Goal: Communication & Community: Answer question/provide support

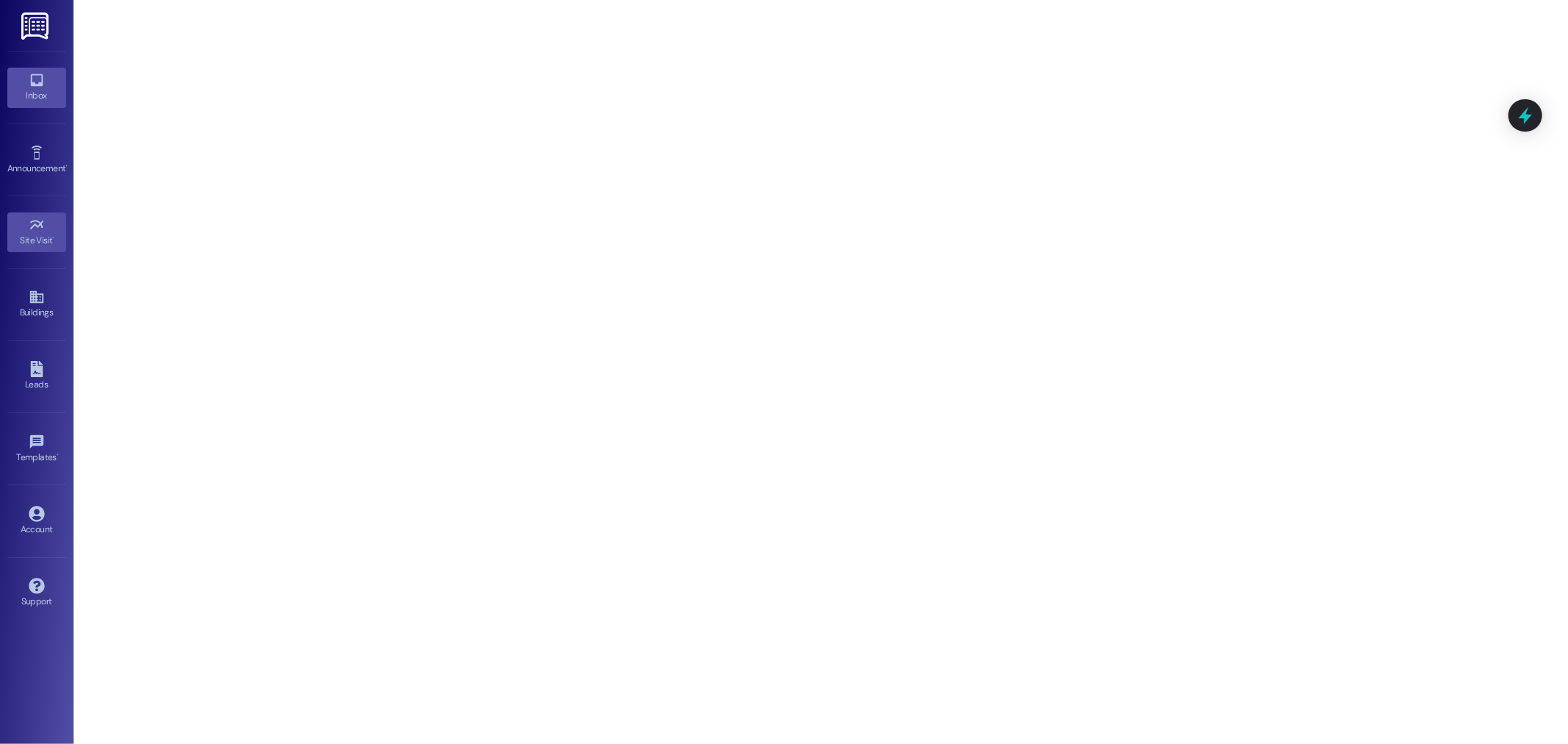
click at [35, 83] on icon at bounding box center [36, 80] width 16 height 16
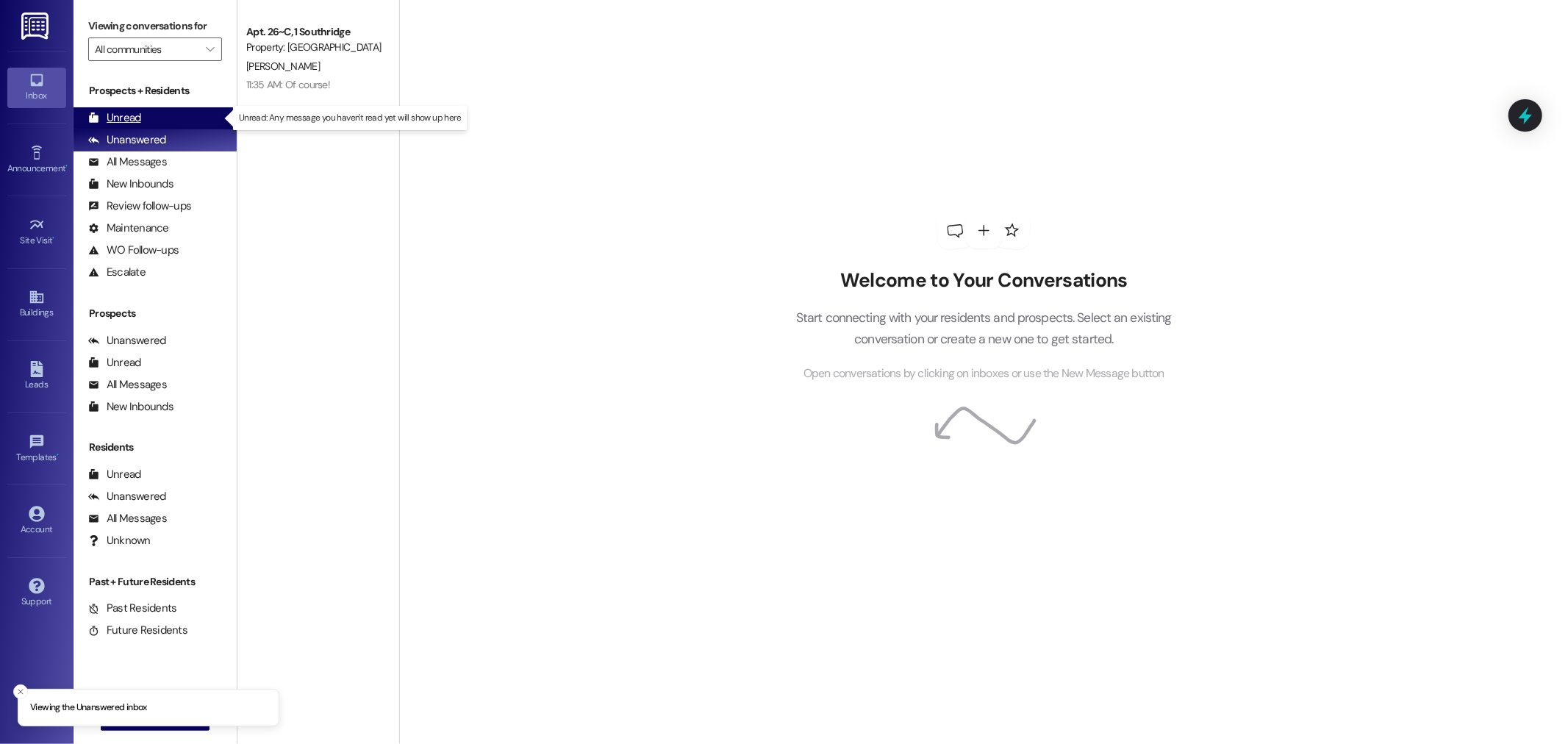
click at [134, 121] on div "Unread" at bounding box center [115, 118] width 53 height 15
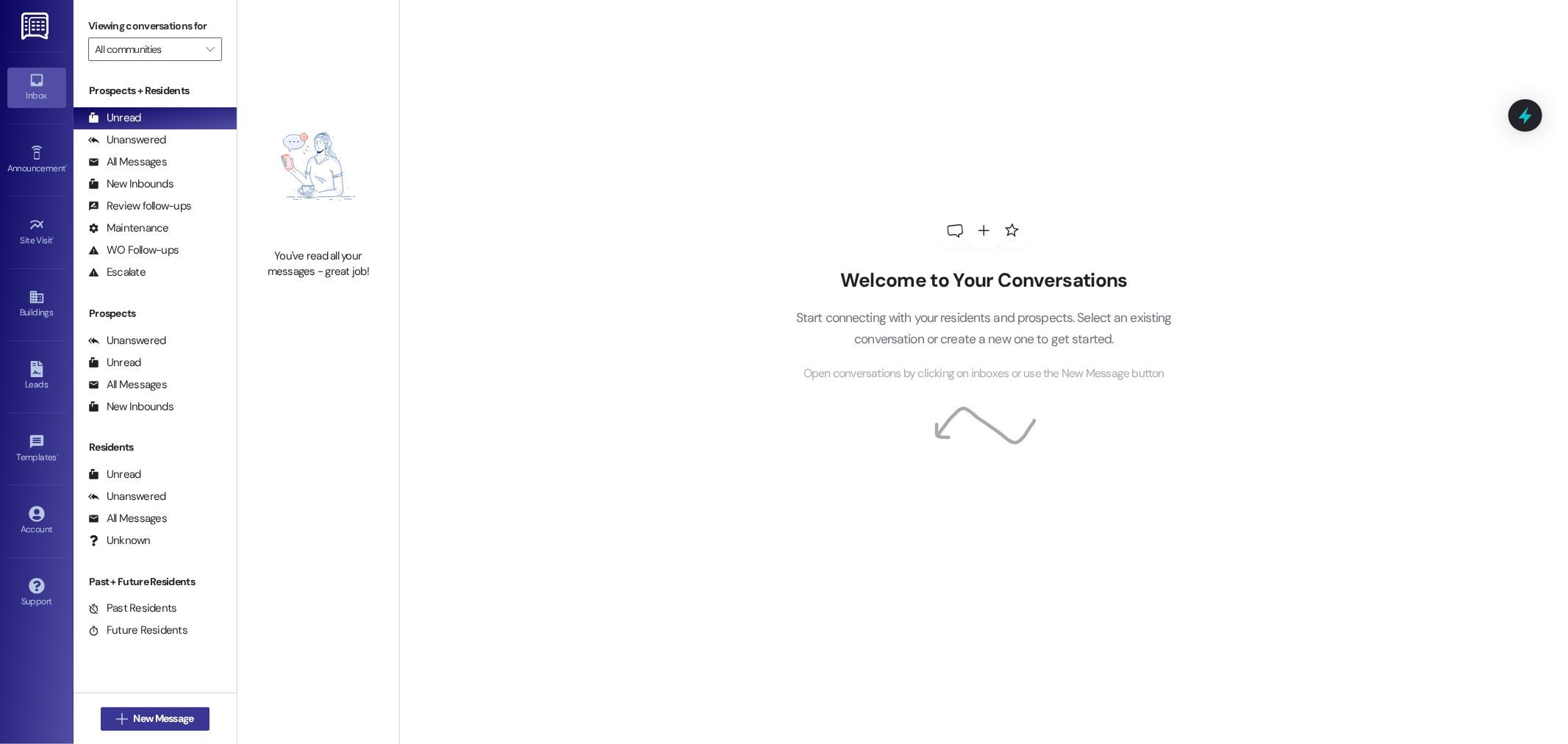
click at [156, 710] on span "New Message" at bounding box center [163, 718] width 61 height 15
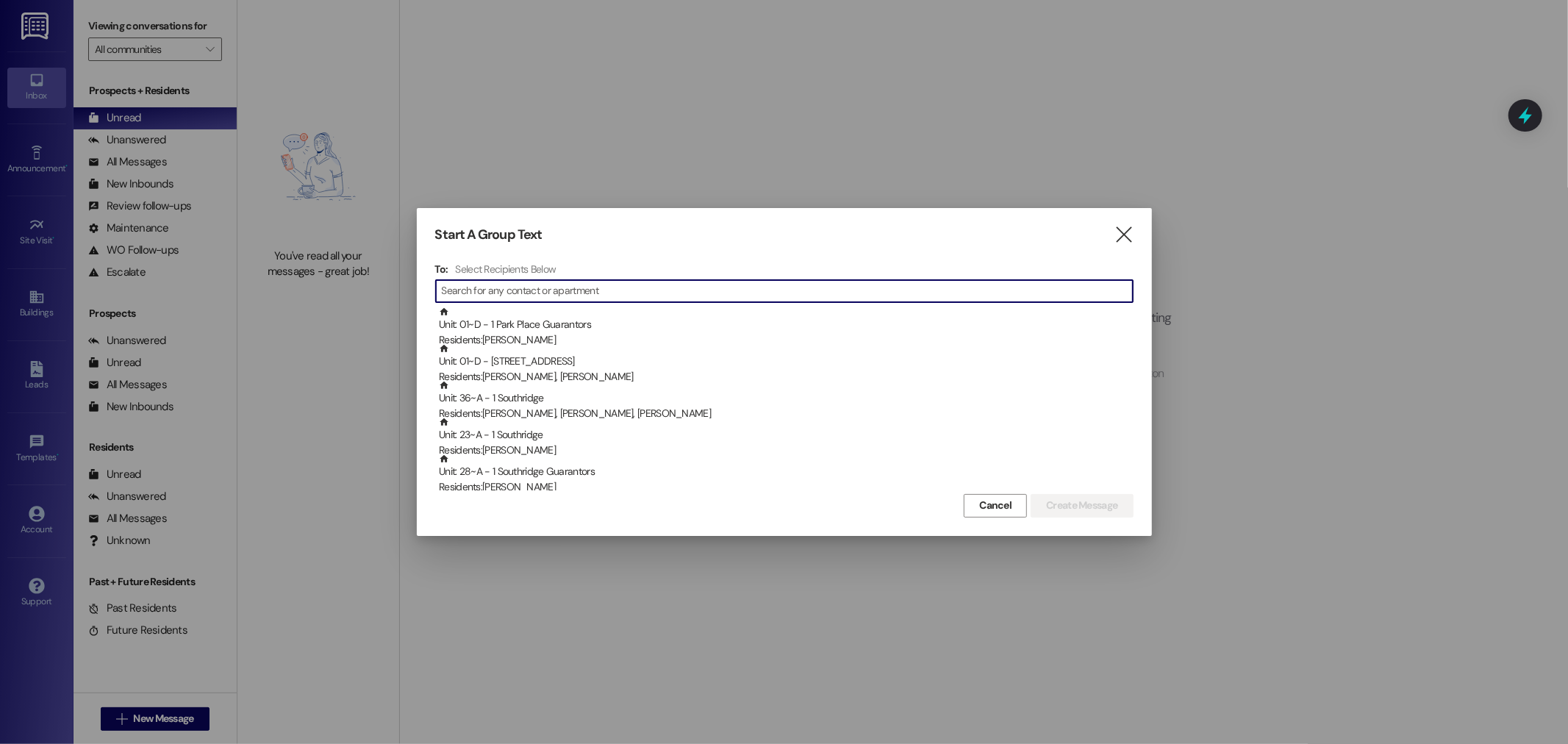
click at [496, 287] on input at bounding box center [787, 291] width 691 height 20
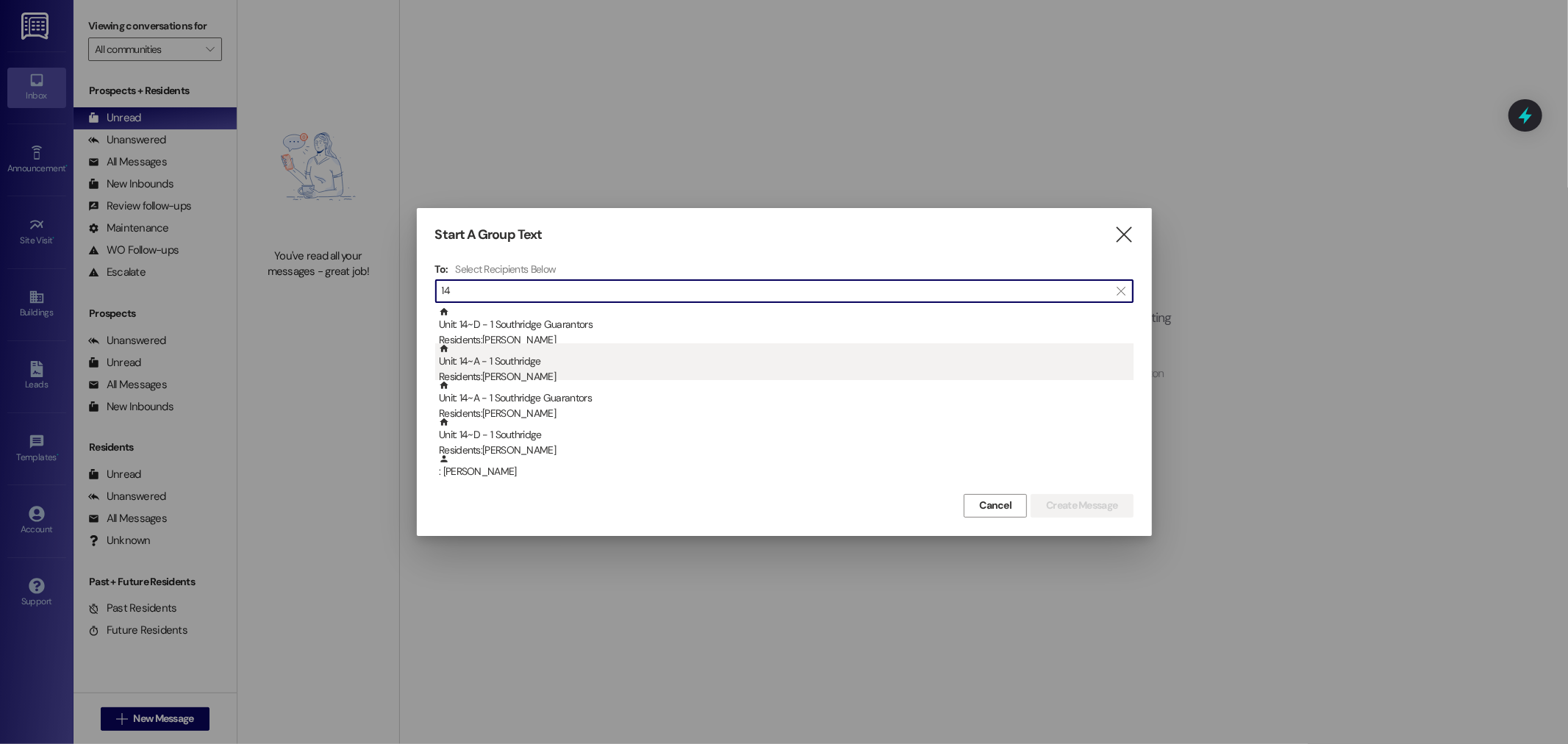
type input "14"
click at [537, 364] on div "Unit: 14~A - 1 Southridge Residents: [PERSON_NAME]" at bounding box center [786, 364] width 695 height 42
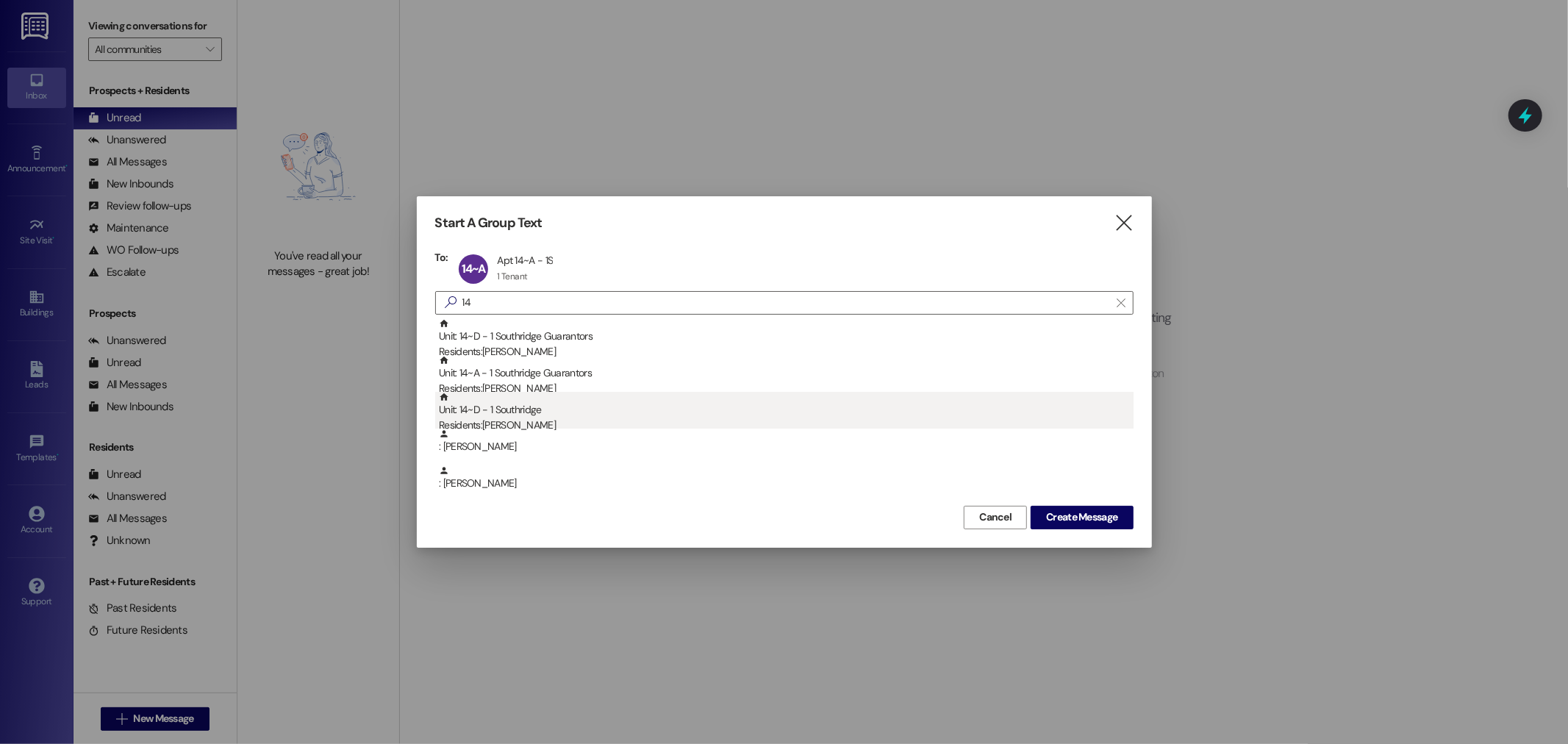
click at [522, 409] on div "Unit: 14~D - 1 Southridge Residents: [PERSON_NAME]" at bounding box center [786, 412] width 695 height 42
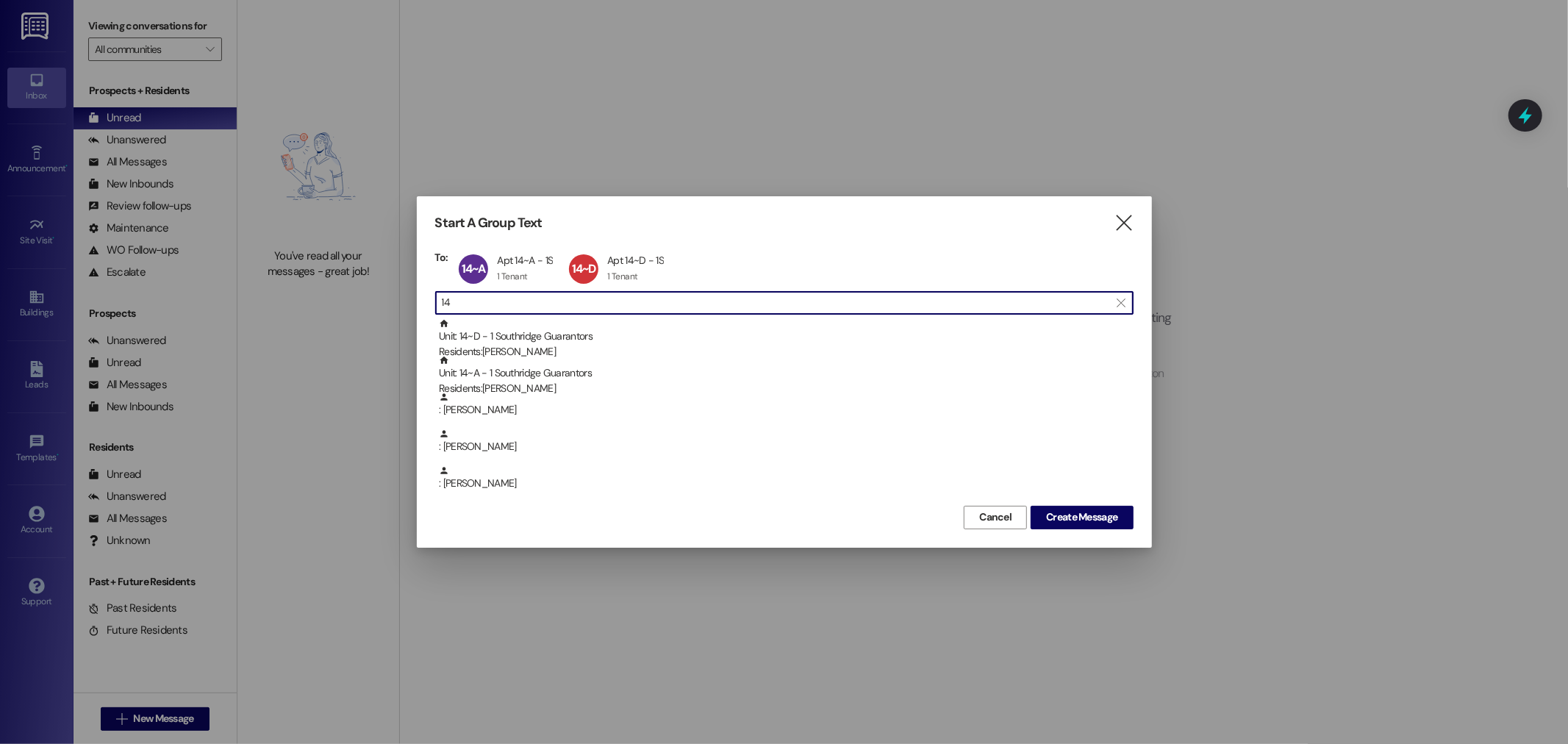
drag, startPoint x: 476, startPoint y: 304, endPoint x: 339, endPoint y: 281, distance: 138.9
click at [344, 284] on div "Start A Group Text  To: 14~A Apt 14~A - 1S Apt 14~A - 1S 1 Tenant 1 Tenant cli…" at bounding box center [784, 372] width 1568 height 744
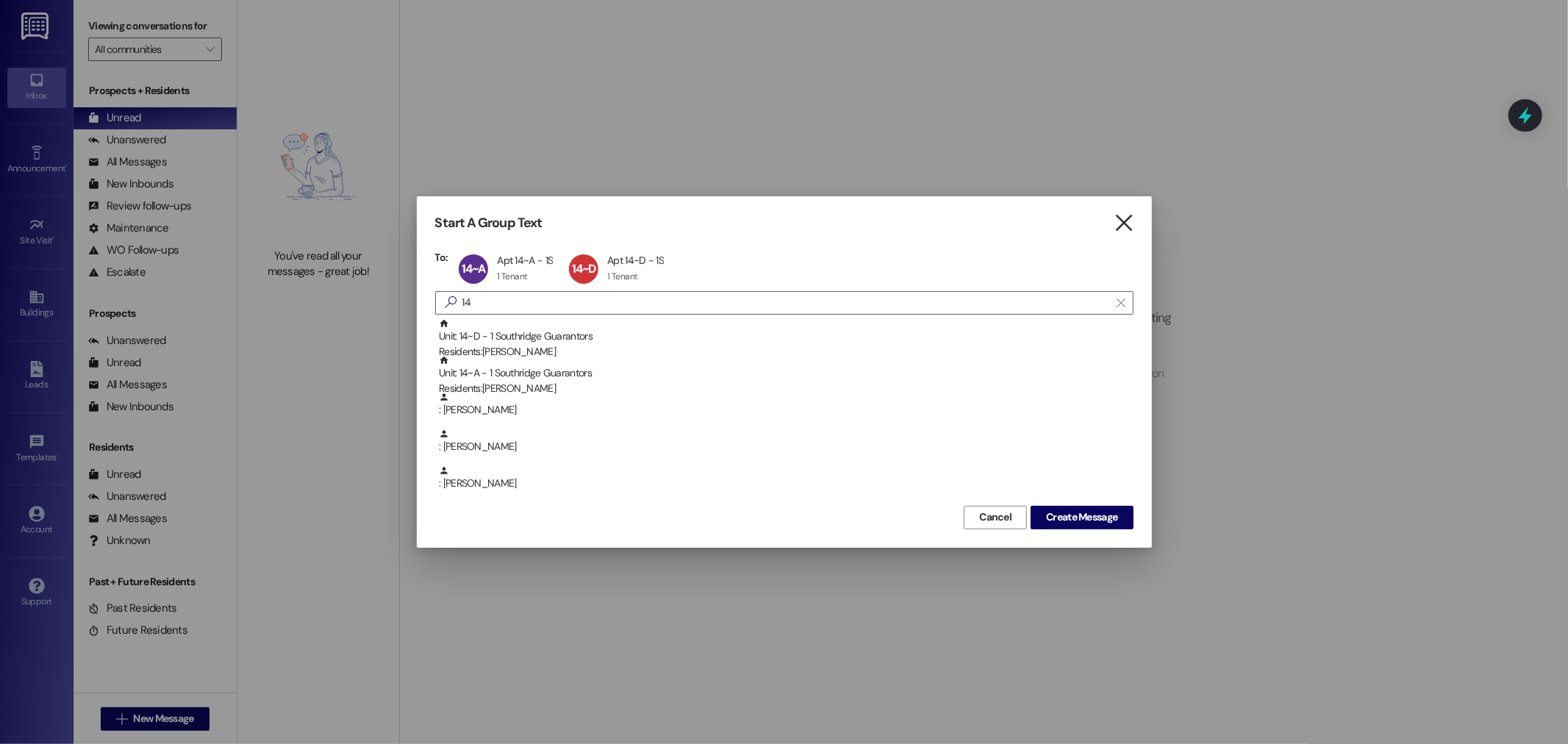
click at [1127, 221] on icon "" at bounding box center [1124, 223] width 20 height 15
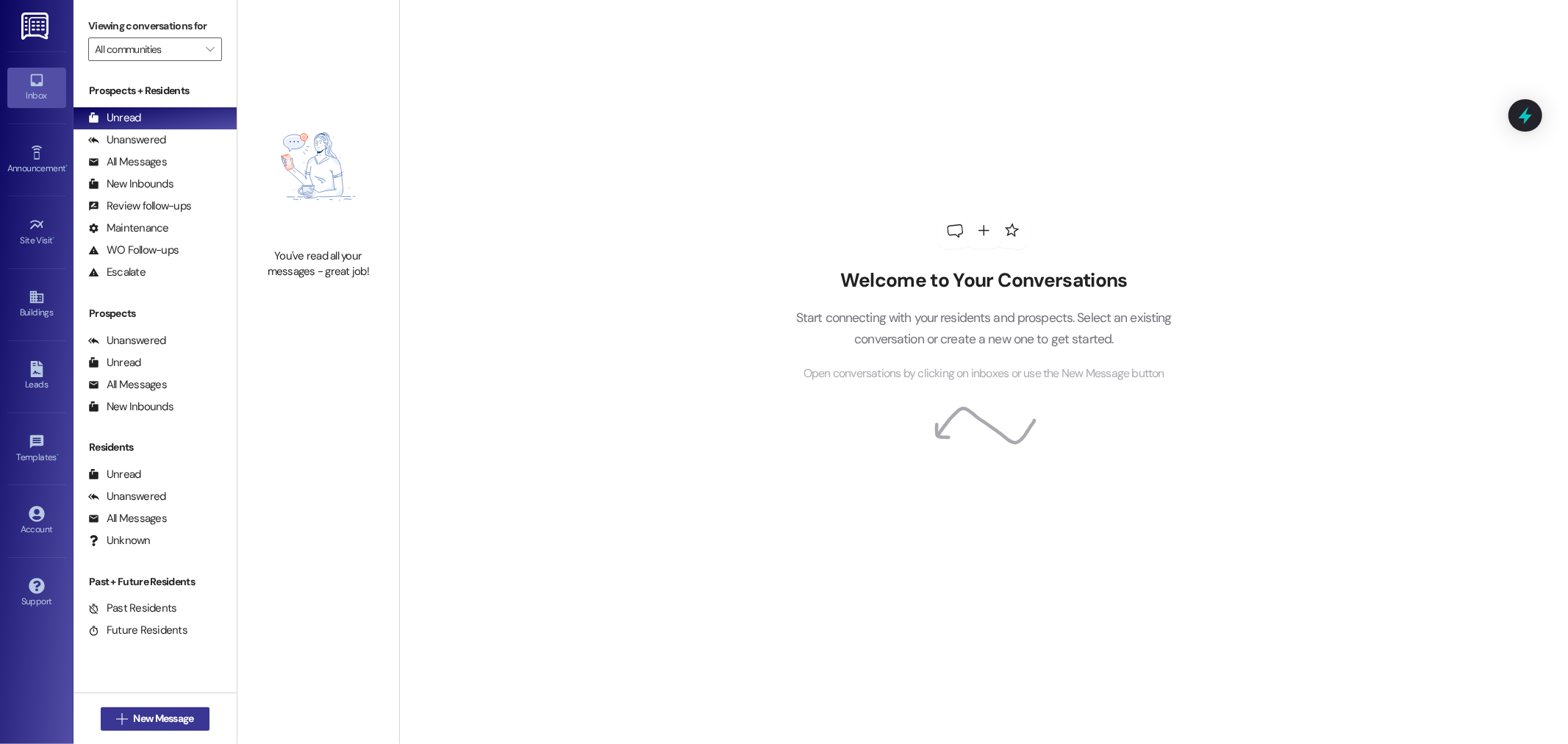
click at [133, 716] on span "New Message" at bounding box center [163, 718] width 61 height 15
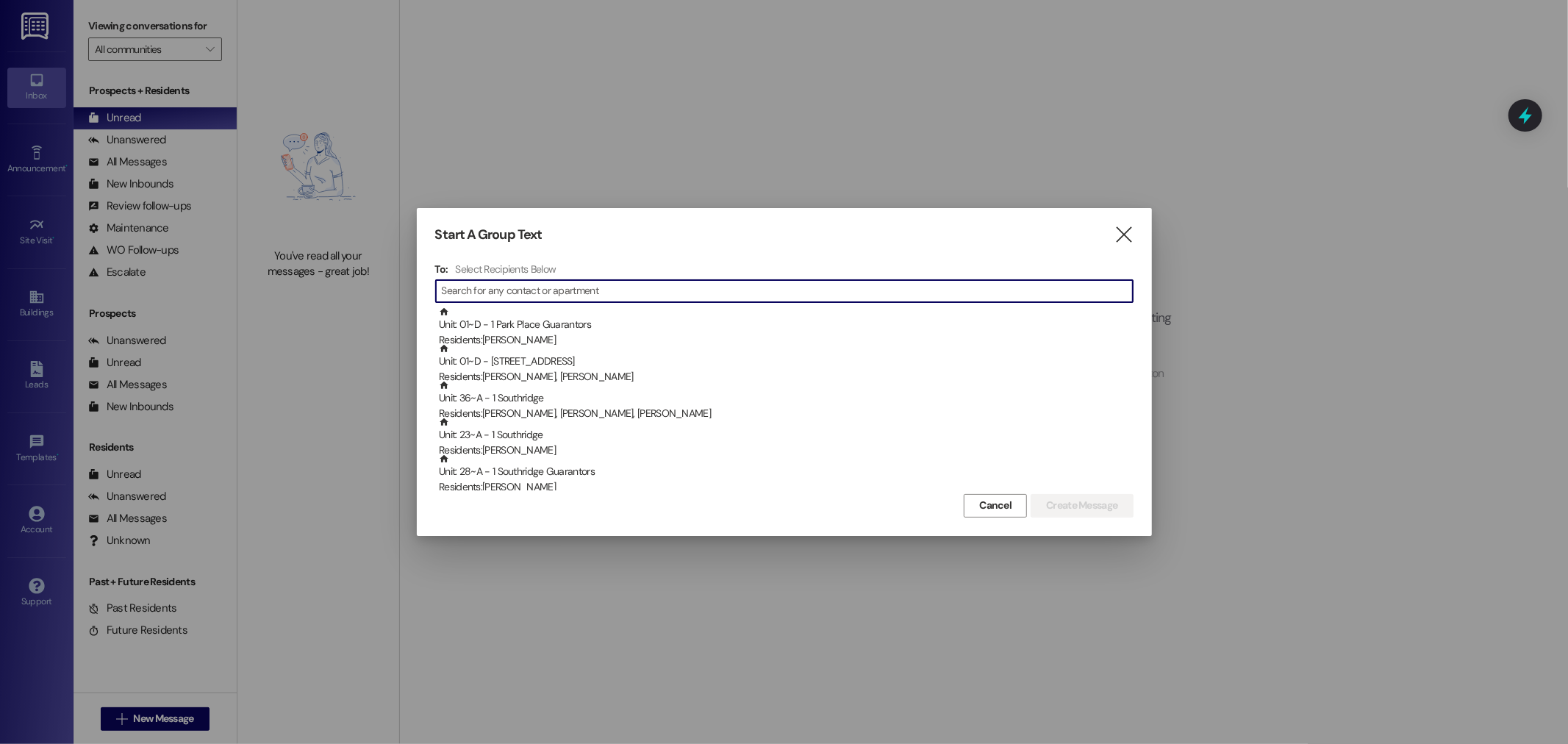
click at [481, 299] on input at bounding box center [787, 291] width 691 height 20
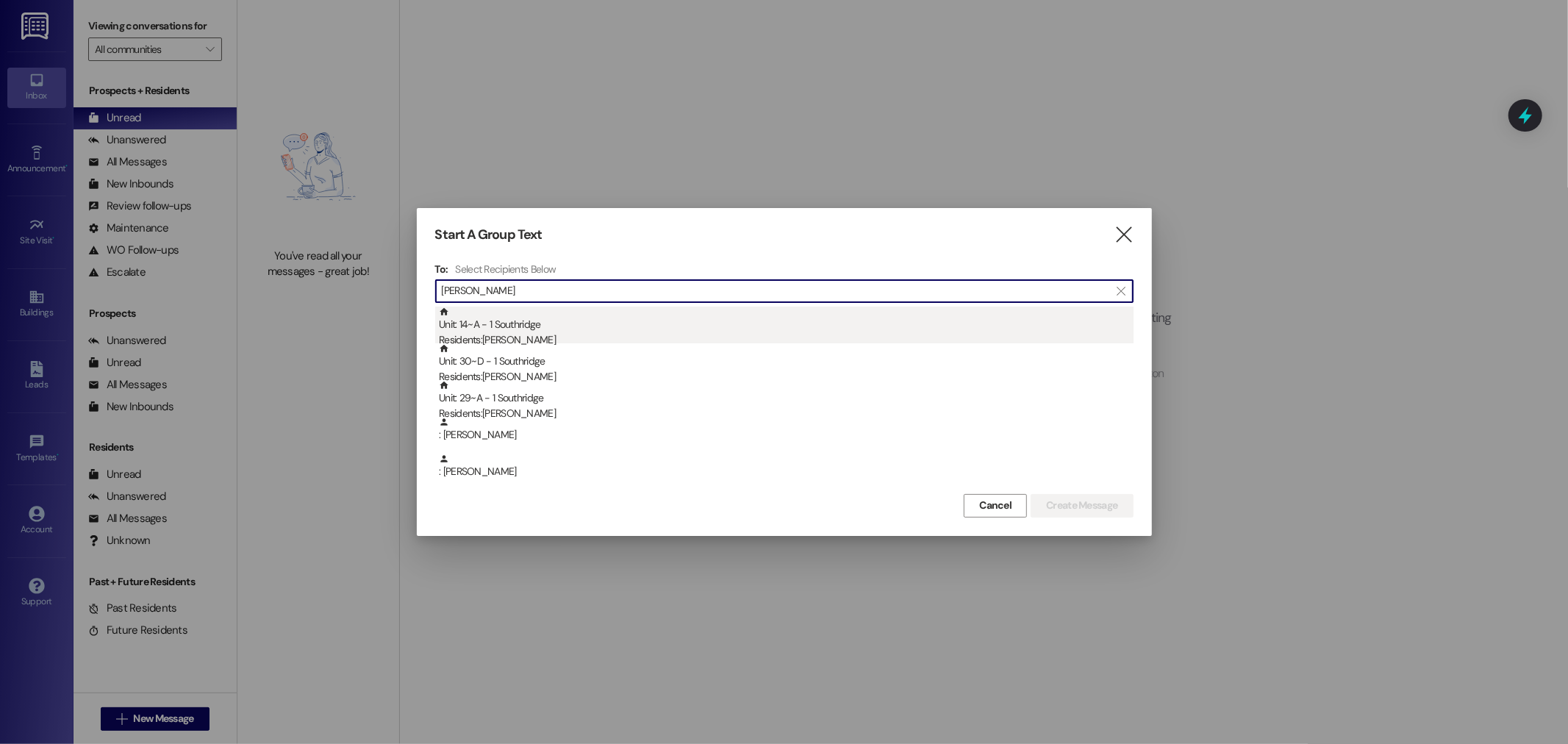
type input "[PERSON_NAME]"
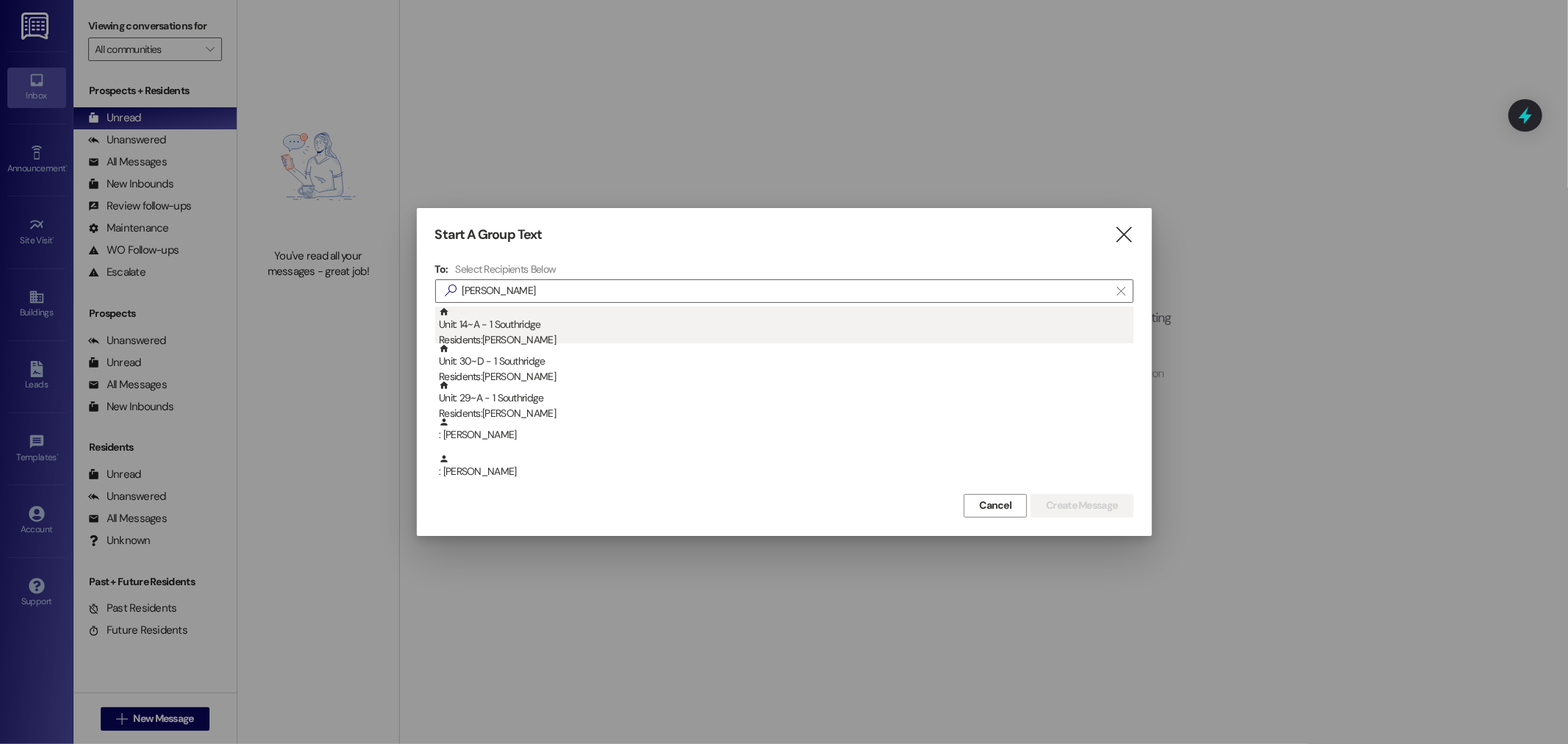
click at [541, 327] on div "Unit: 14~A - 1 Southridge Residents: [PERSON_NAME]" at bounding box center [786, 327] width 695 height 42
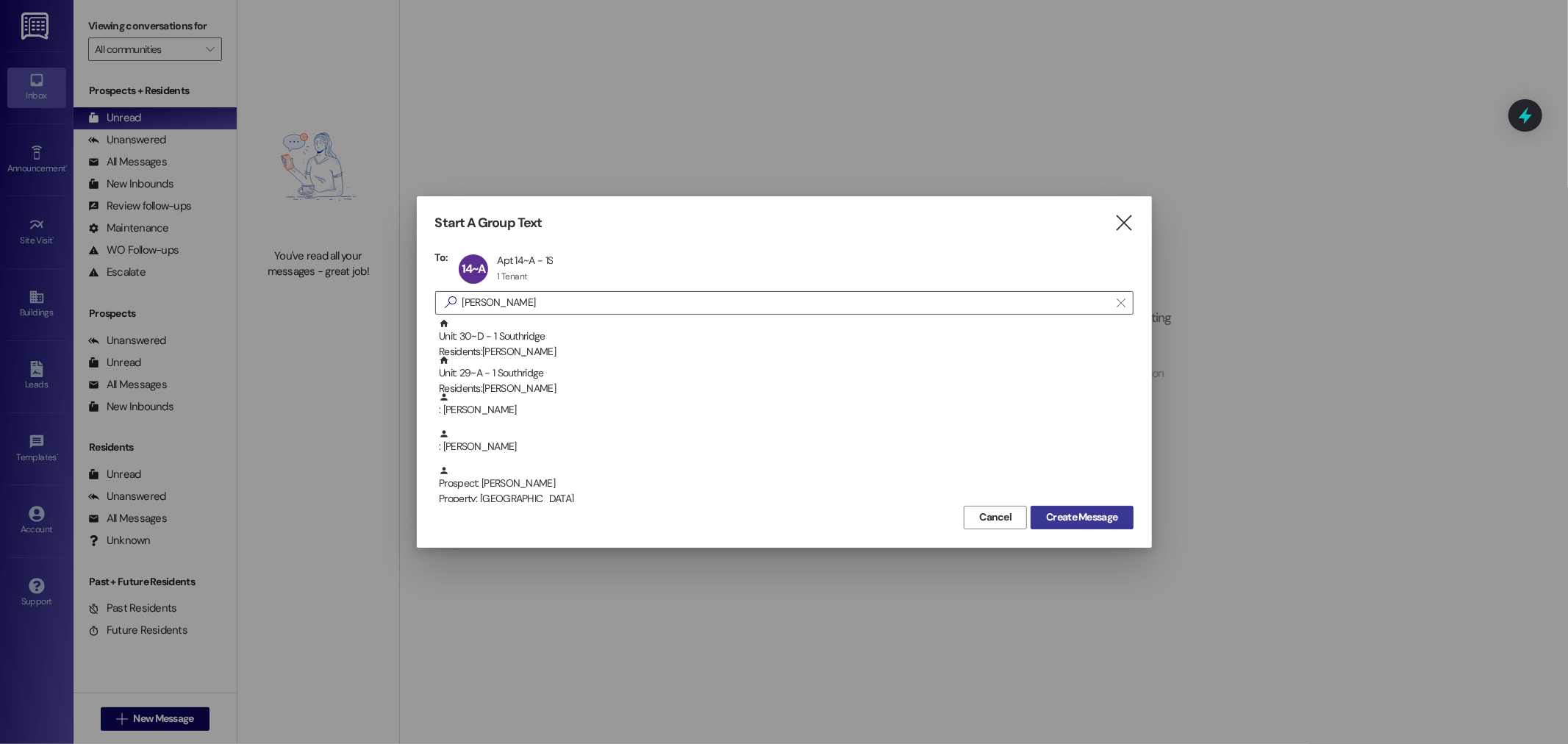
click at [1094, 509] on span "Create Message" at bounding box center [1081, 517] width 72 height 15
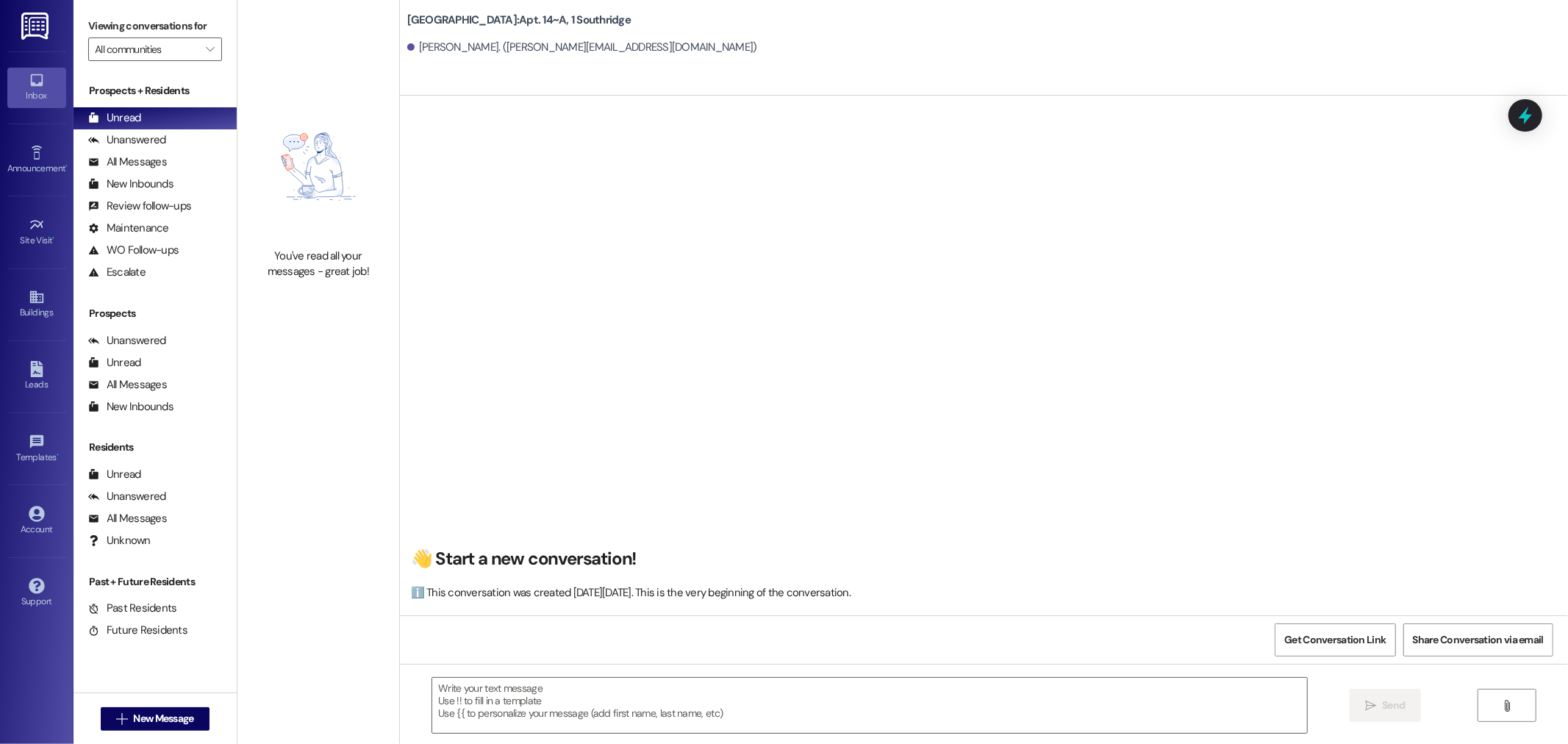
scroll to position [4236, 0]
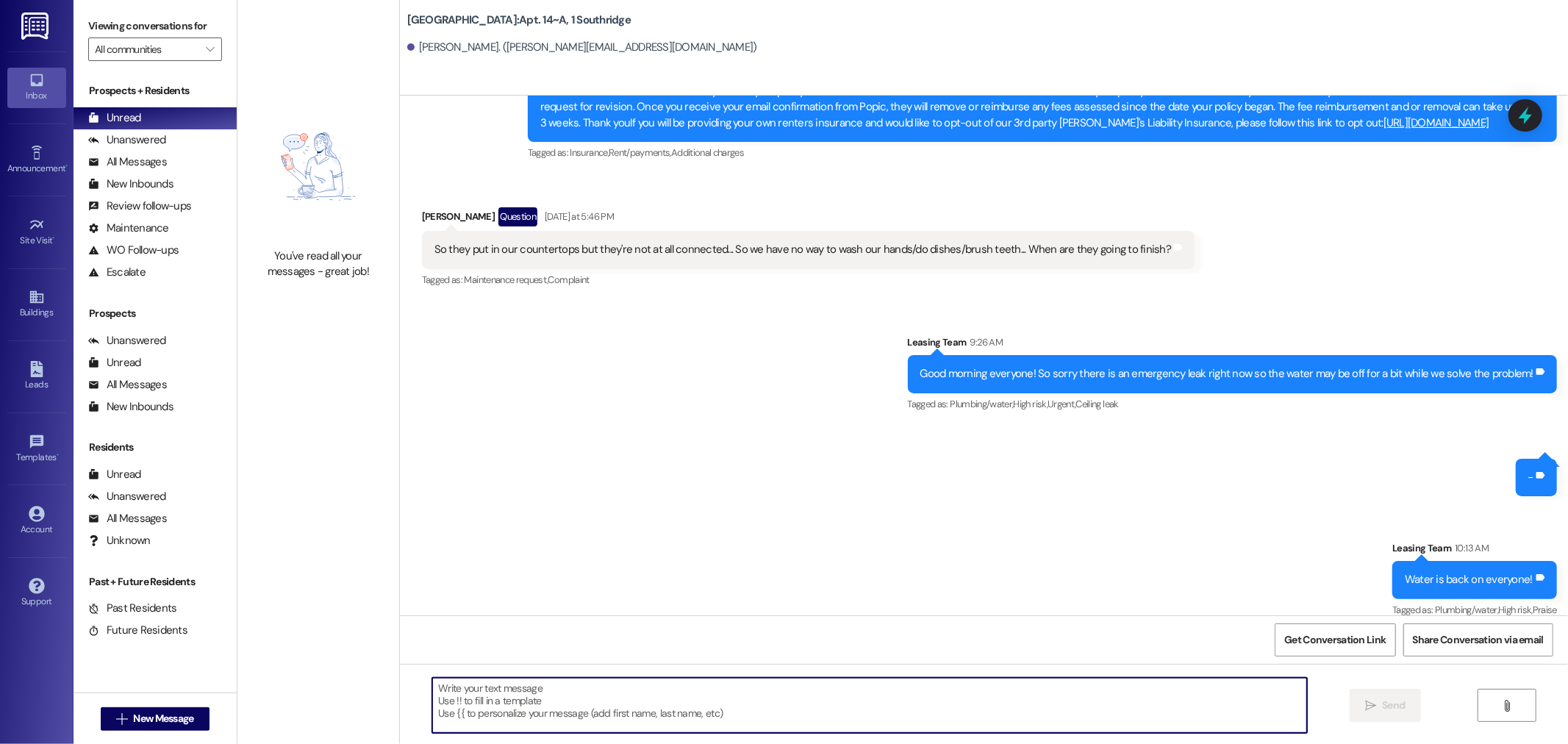
click at [463, 694] on textarea at bounding box center [869, 704] width 875 height 55
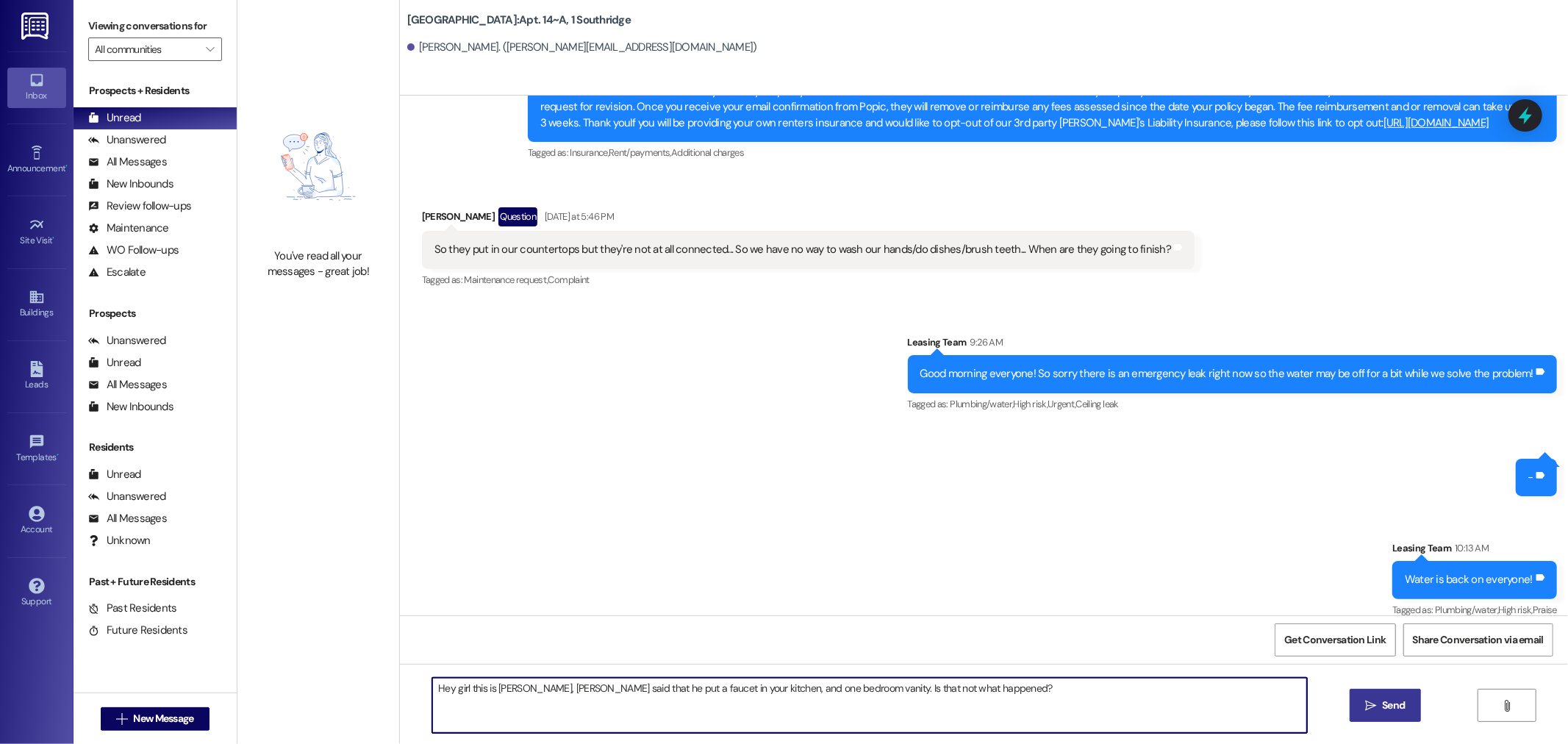
type textarea "Hey girl this is [PERSON_NAME], [PERSON_NAME] said that he put a faucet in your…"
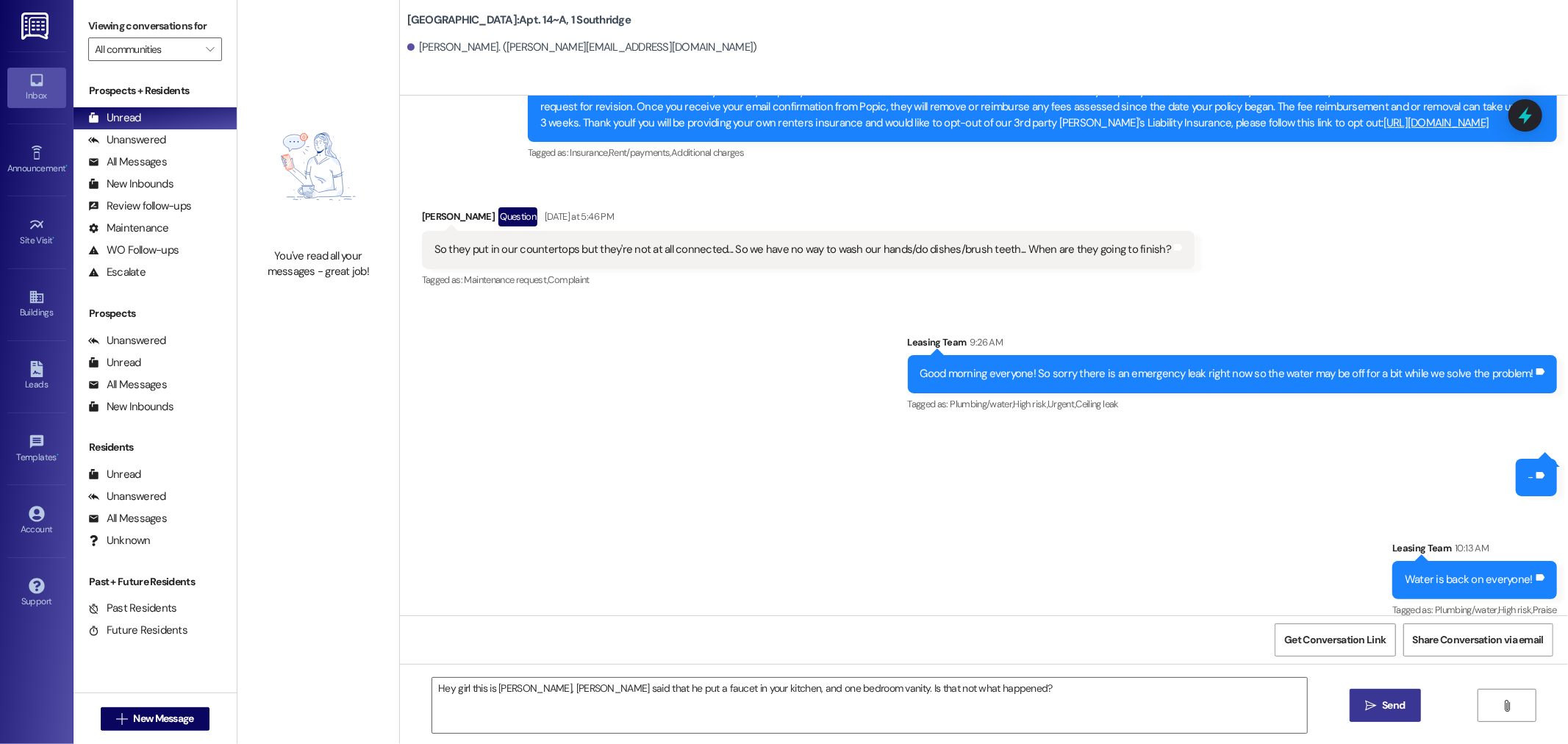
click at [1399, 706] on span "Send" at bounding box center [1393, 705] width 23 height 15
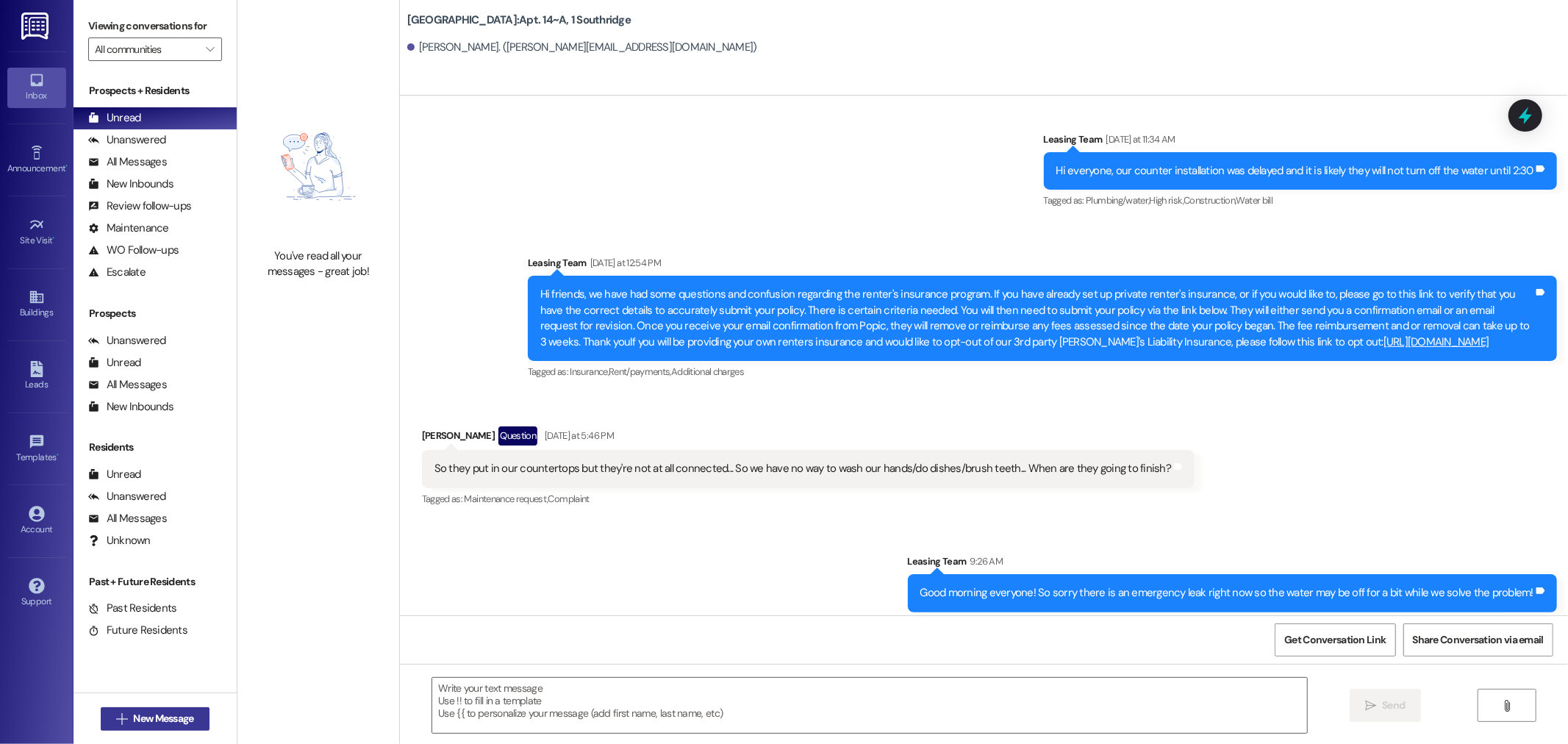
scroll to position [3905, 0]
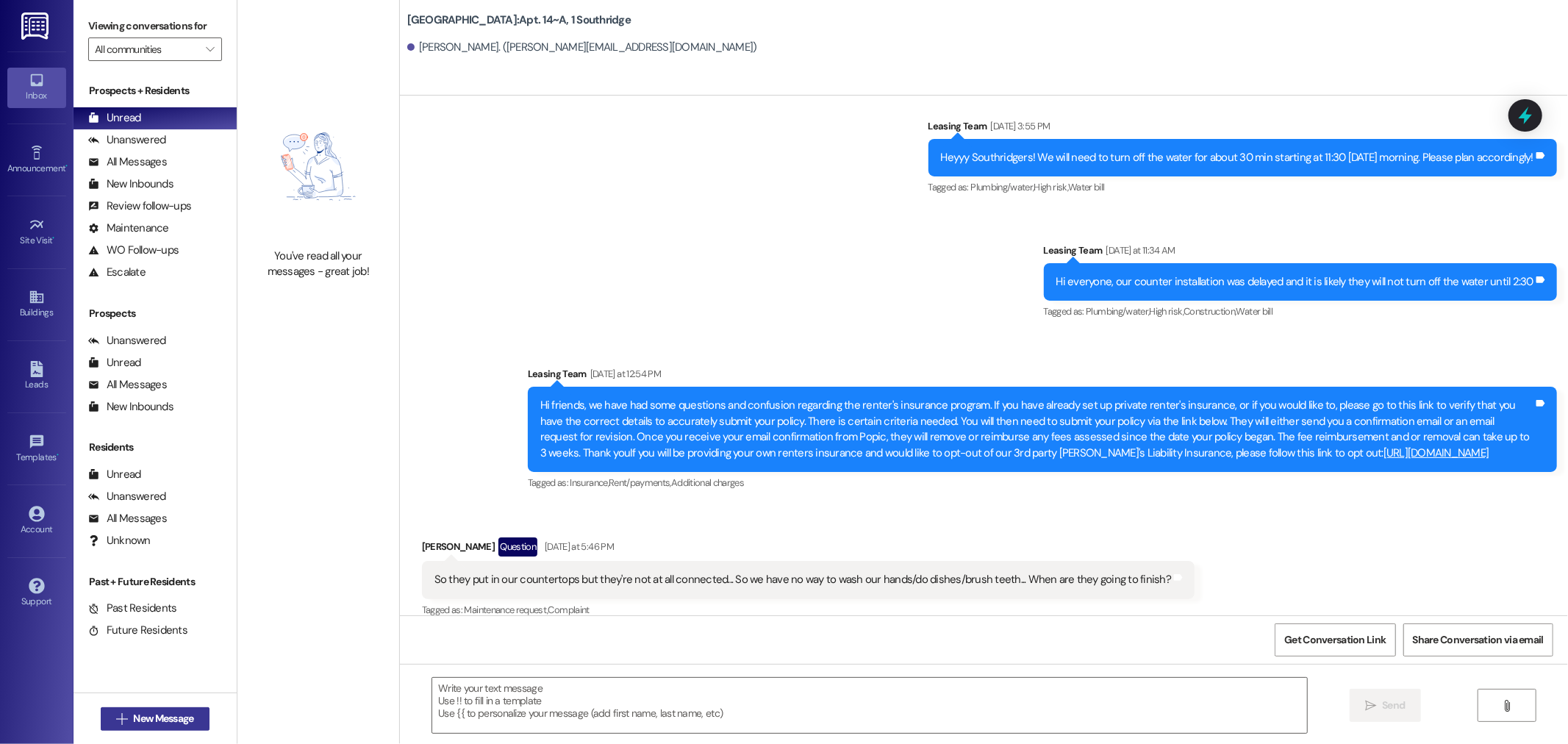
click at [135, 718] on span "New Message" at bounding box center [163, 718] width 61 height 15
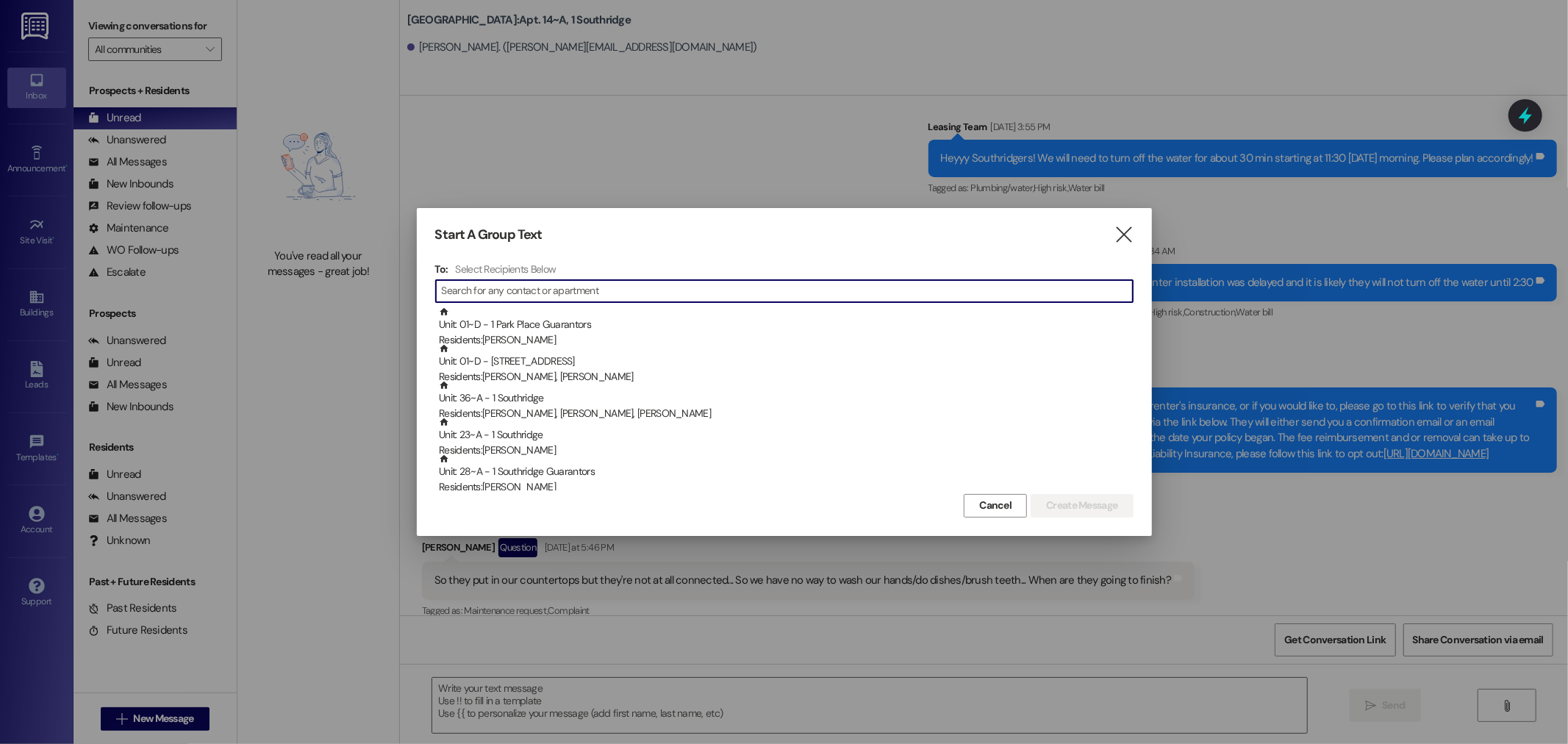
click at [471, 291] on input at bounding box center [787, 291] width 691 height 20
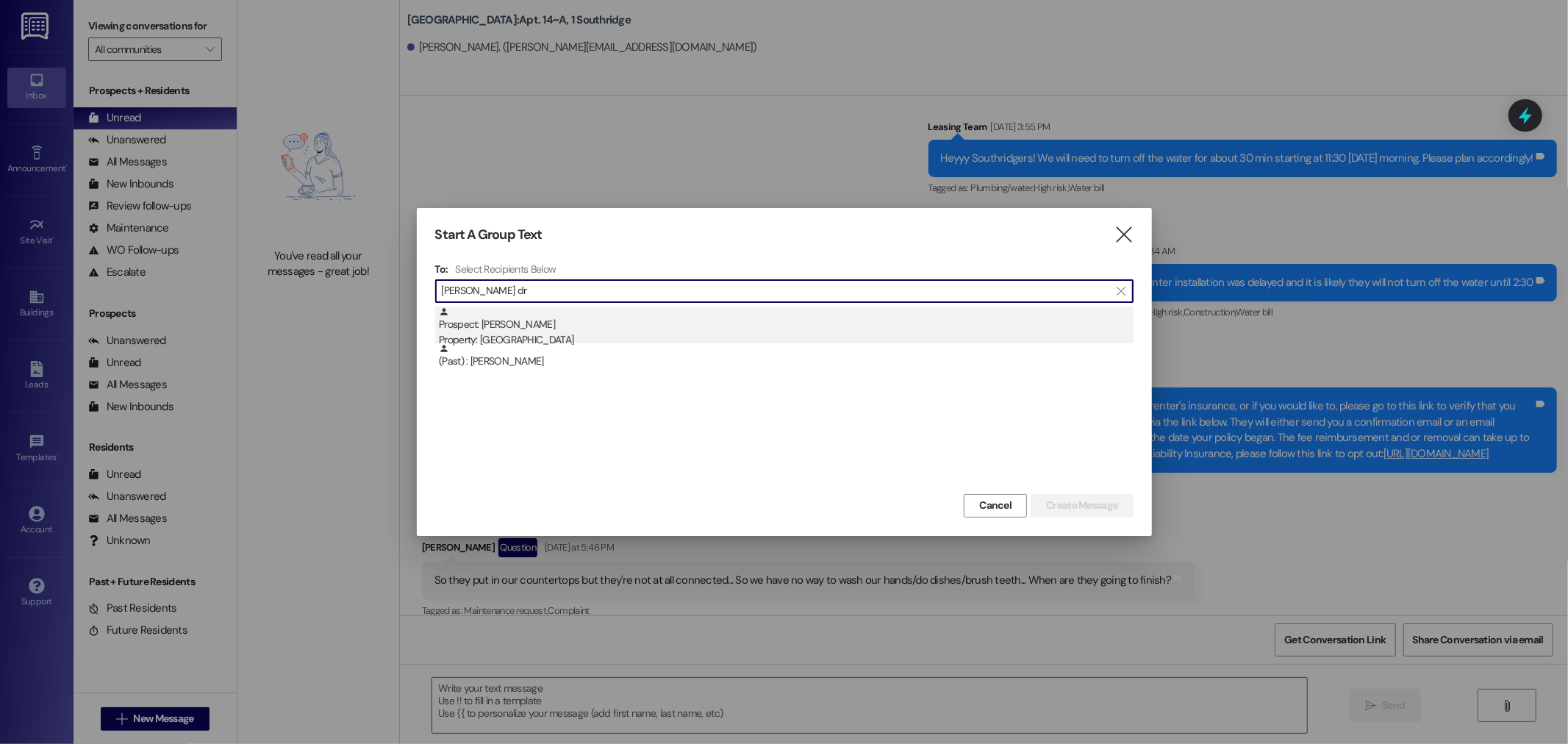
type input "[PERSON_NAME] dr"
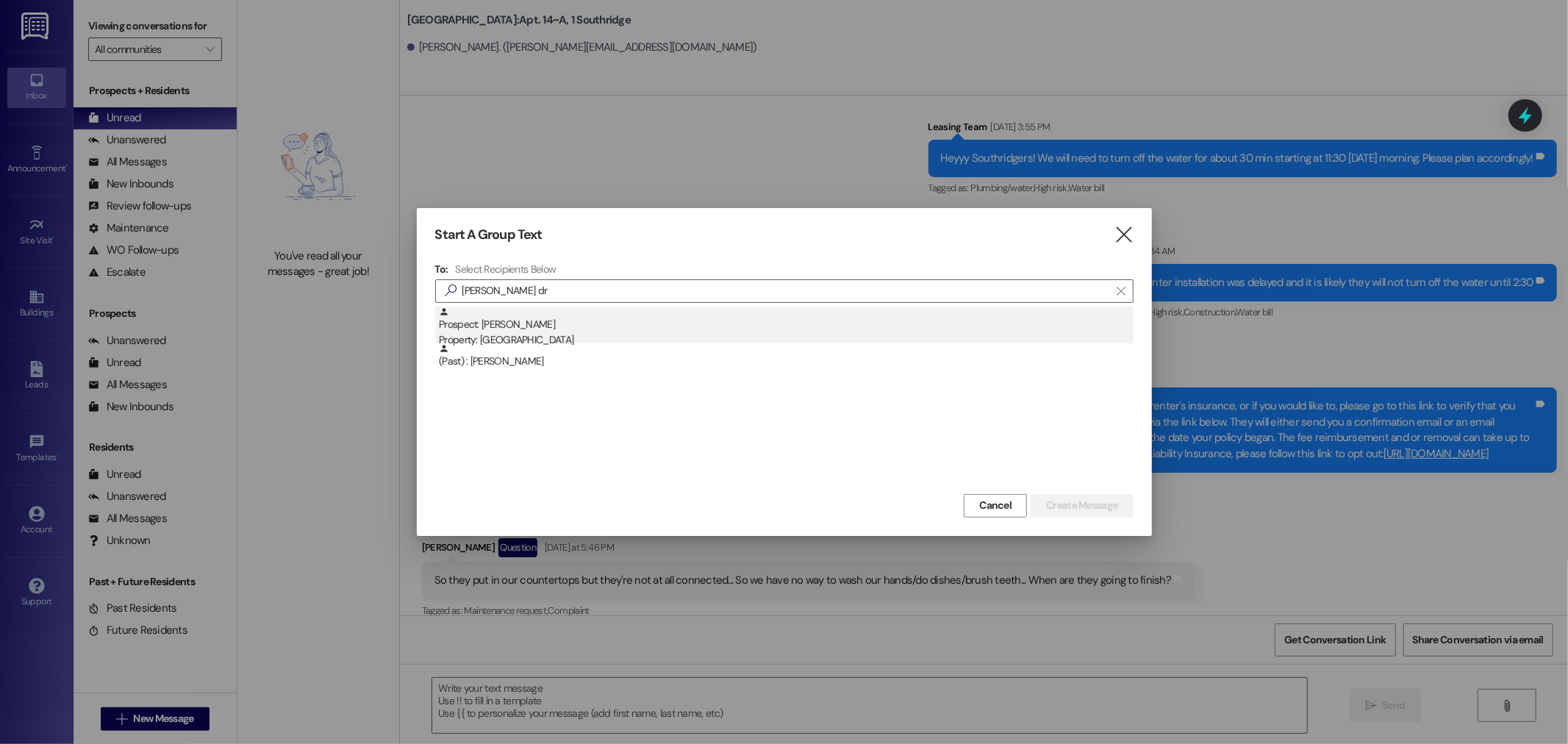
click at [525, 339] on div "Property: [GEOGRAPHIC_DATA]" at bounding box center [786, 340] width 695 height 15
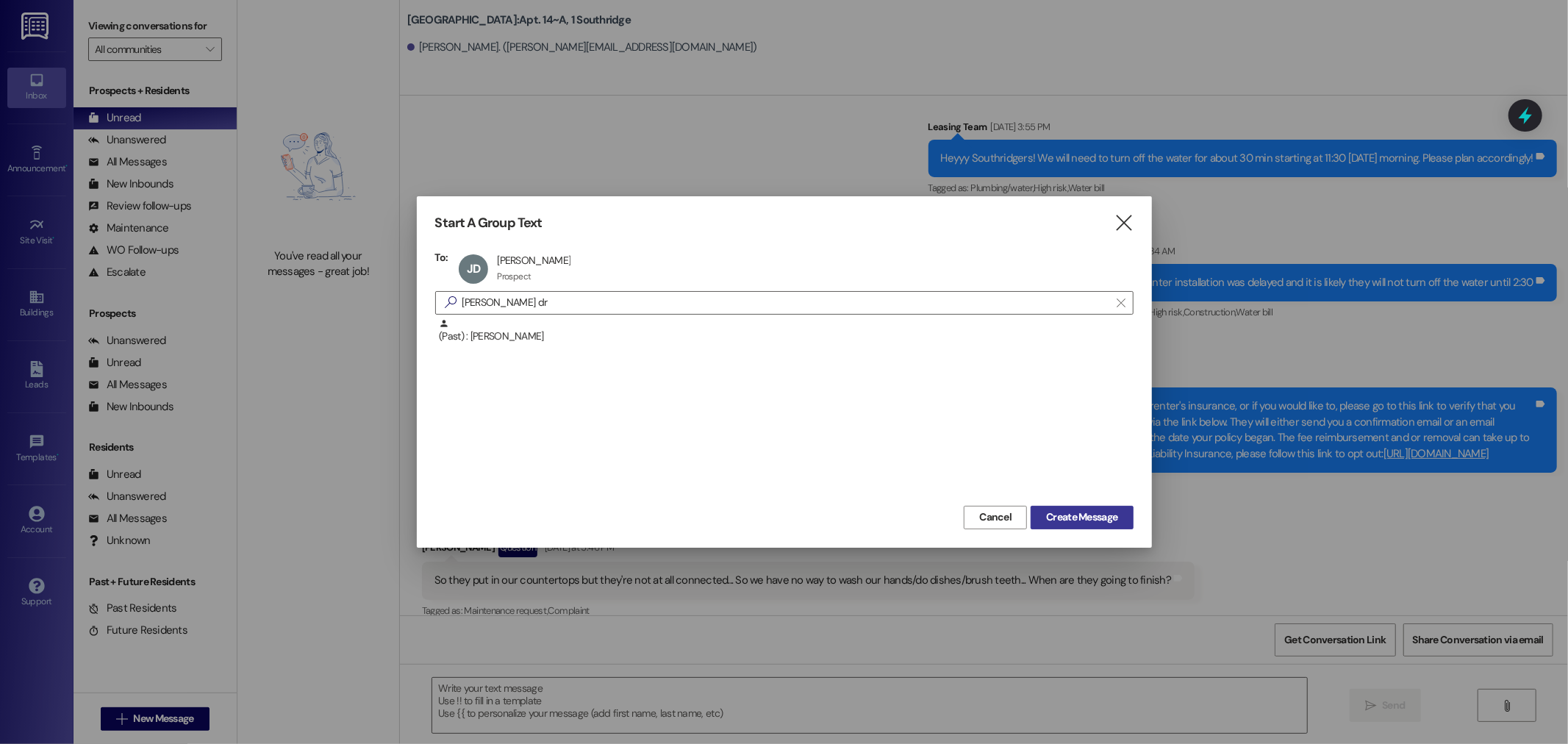
click at [1092, 517] on span "Create Message" at bounding box center [1081, 517] width 72 height 15
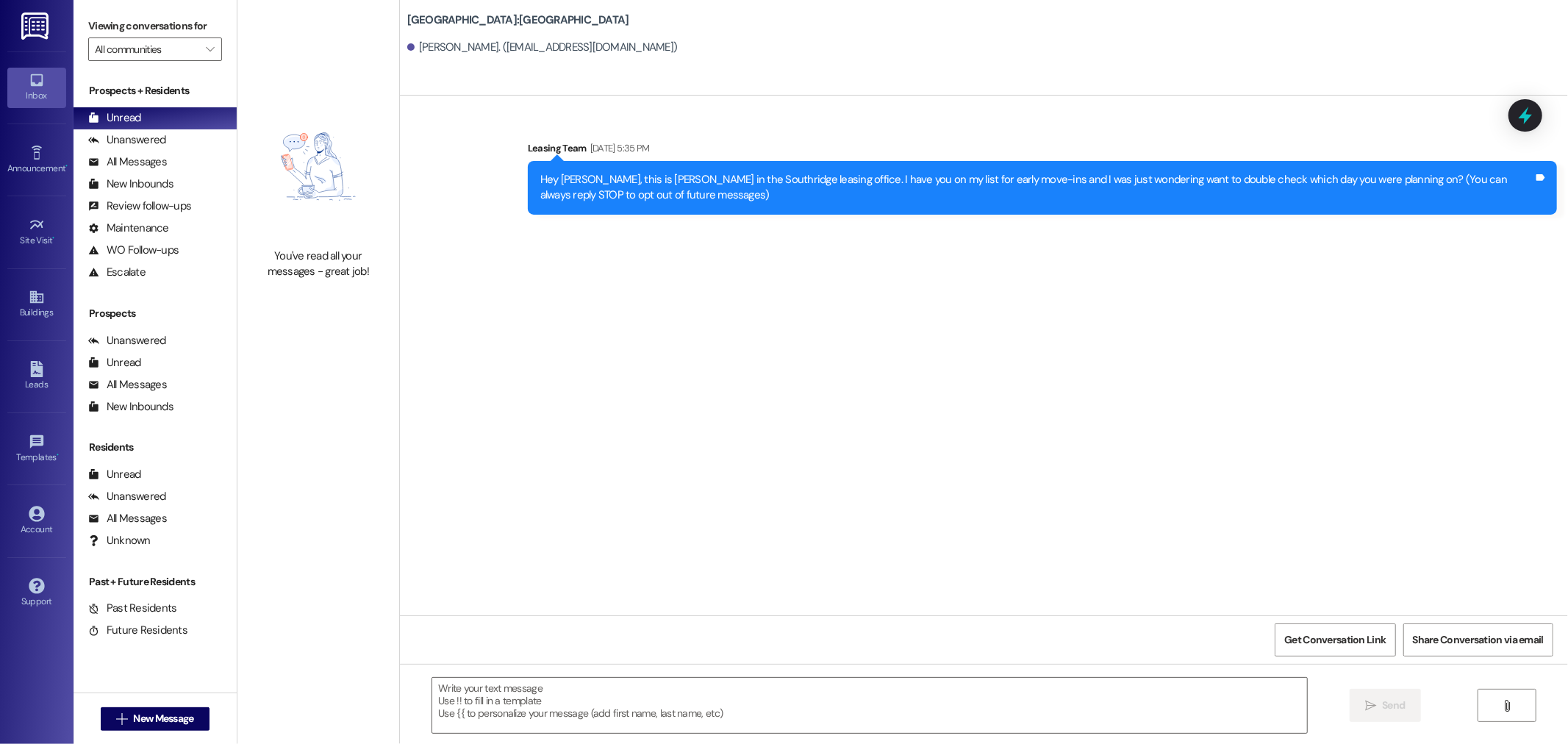
scroll to position [0, 0]
click at [443, 688] on textarea at bounding box center [869, 704] width 875 height 55
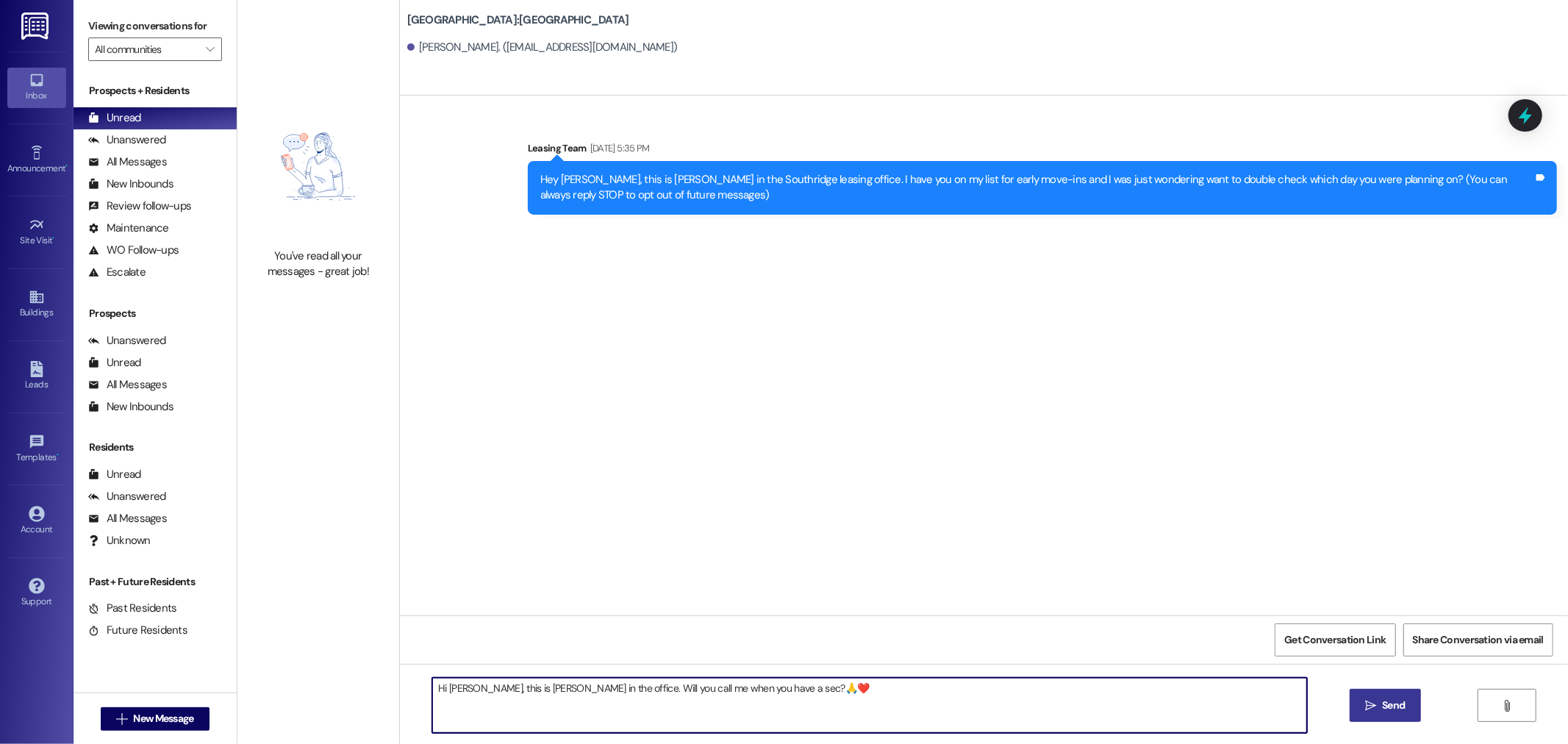
type textarea "Hi [PERSON_NAME], this is [PERSON_NAME] in the office. Will you call me when yo…"
click at [1385, 704] on span "Send" at bounding box center [1393, 705] width 23 height 15
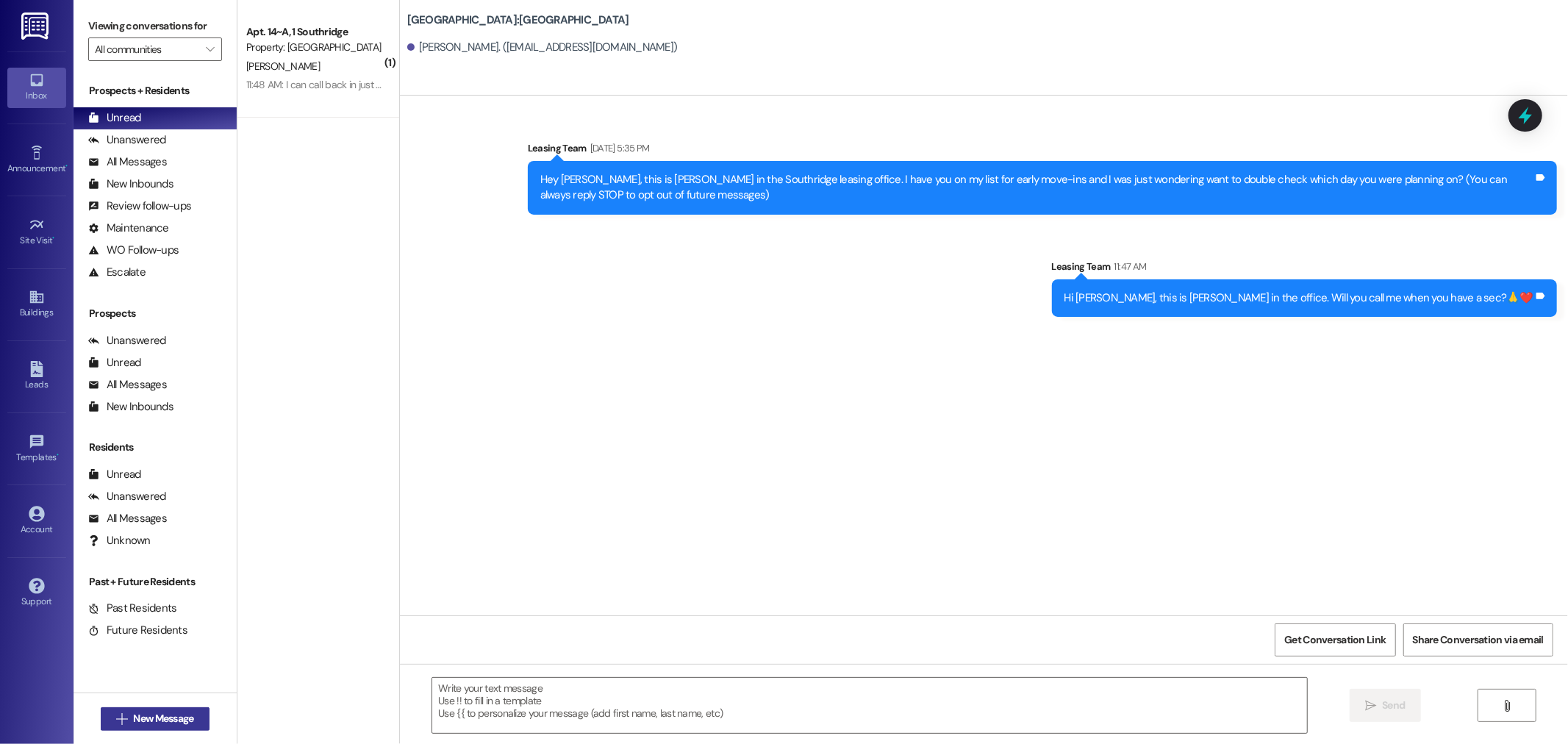
click at [133, 715] on span "New Message" at bounding box center [163, 718] width 61 height 15
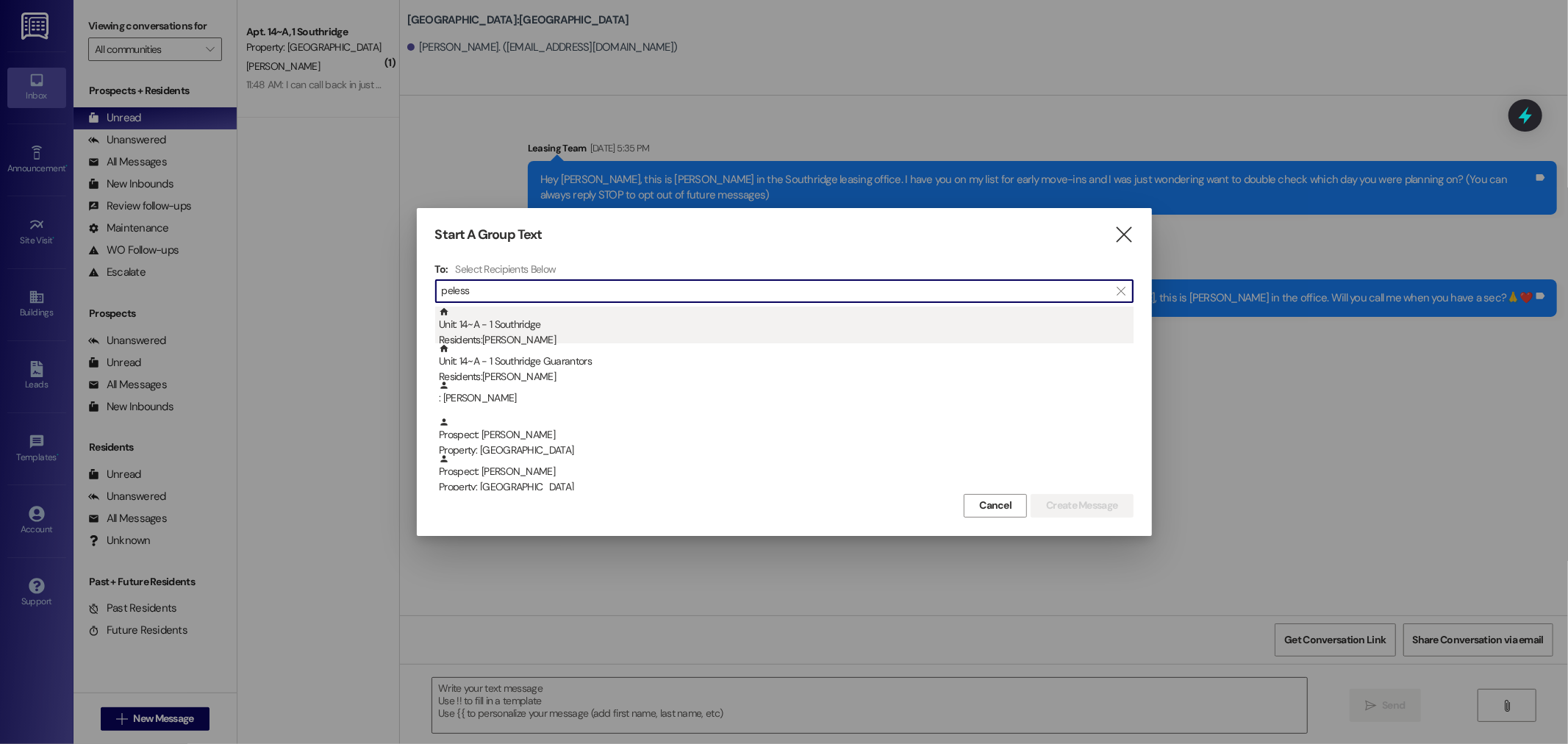
type input "peless"
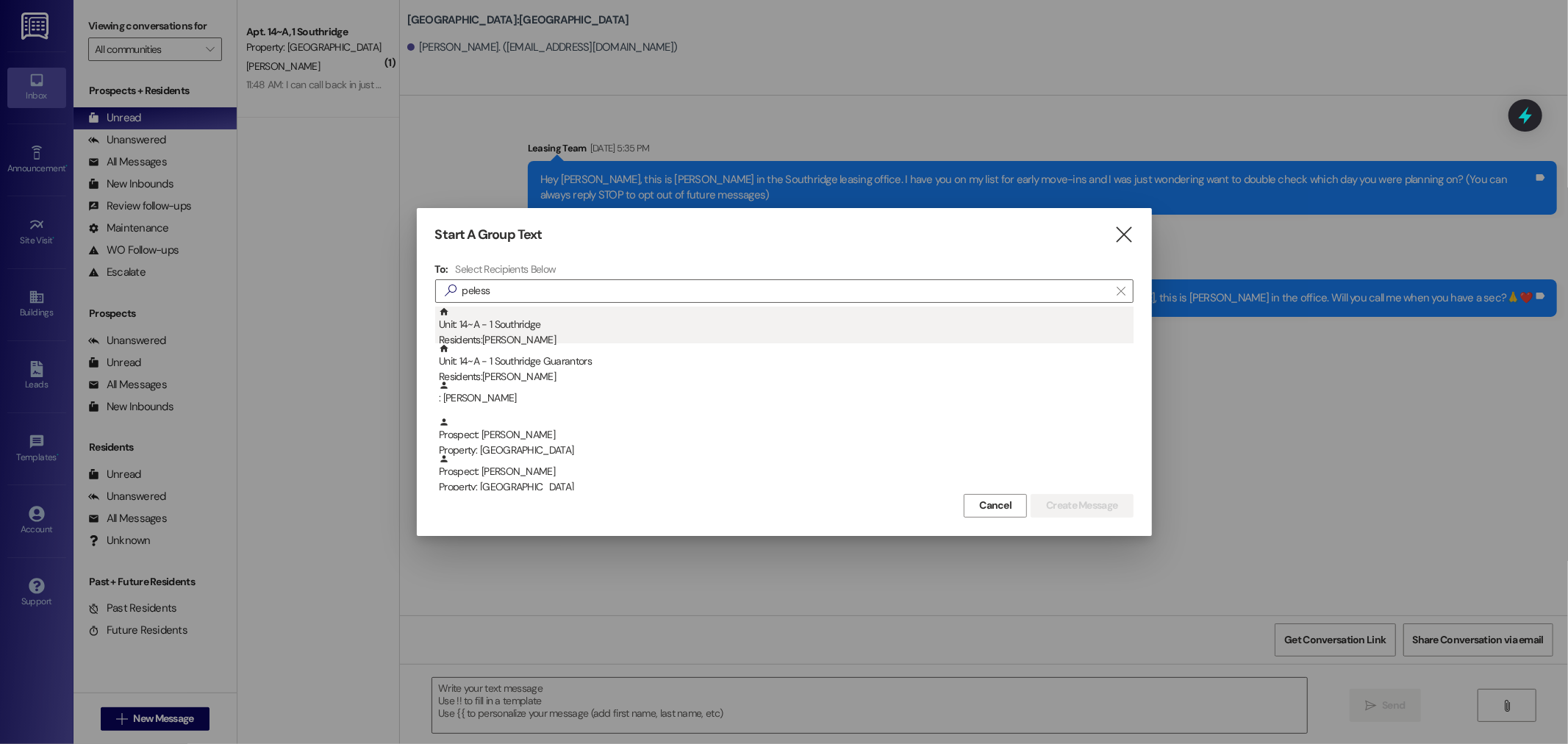
click at [516, 337] on div "Residents: [PERSON_NAME]" at bounding box center [786, 340] width 695 height 15
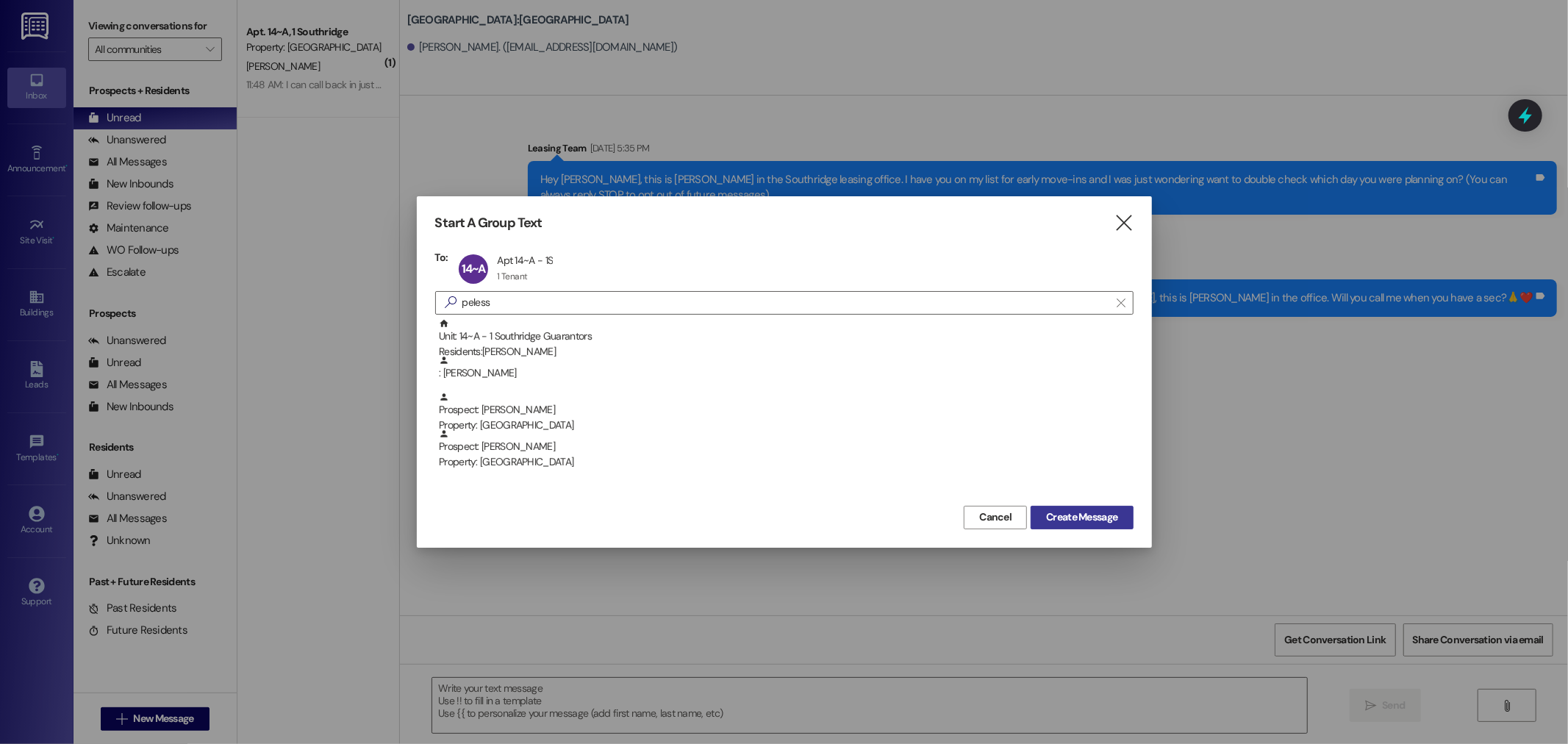
click at [1099, 522] on span "Create Message" at bounding box center [1081, 517] width 72 height 15
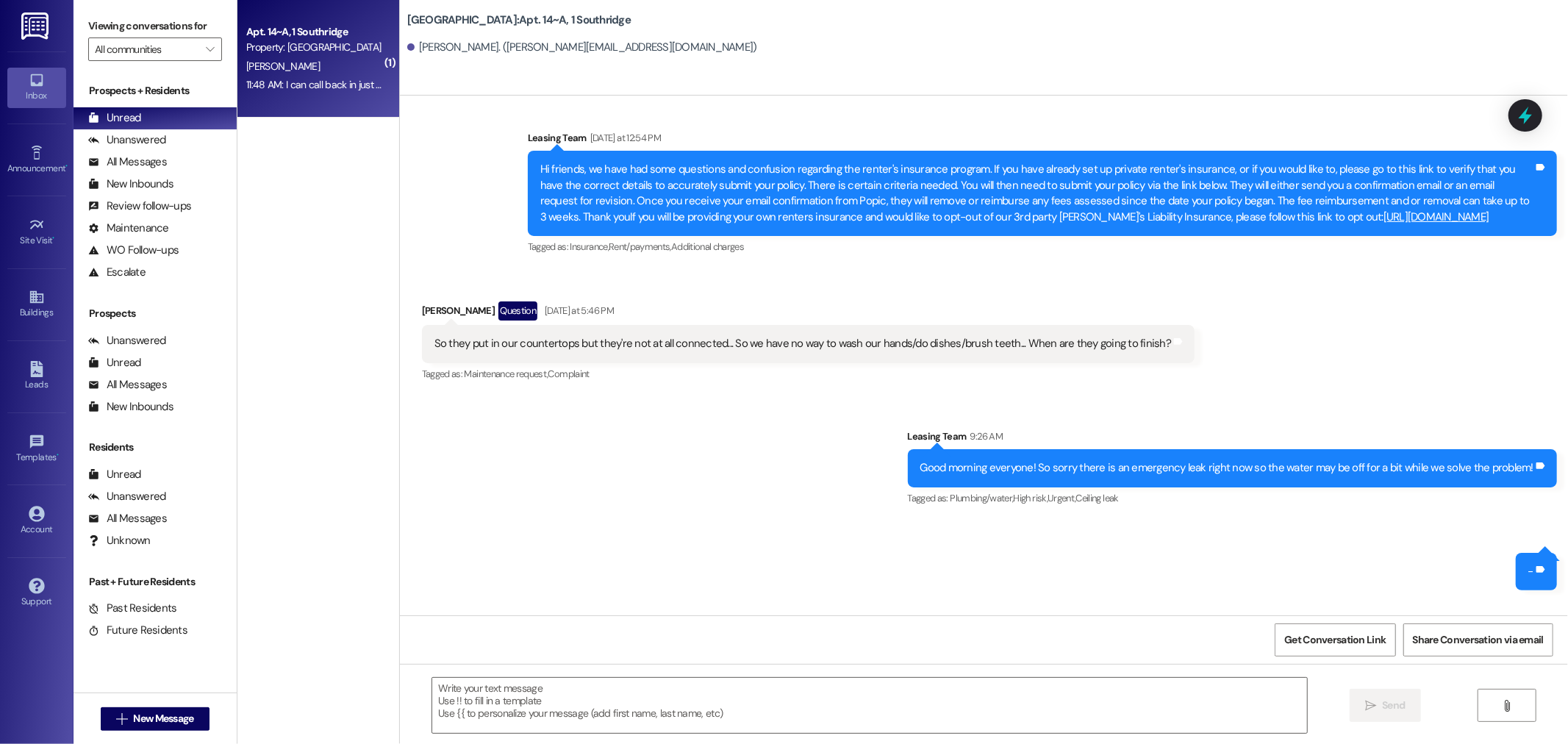
scroll to position [4462, 0]
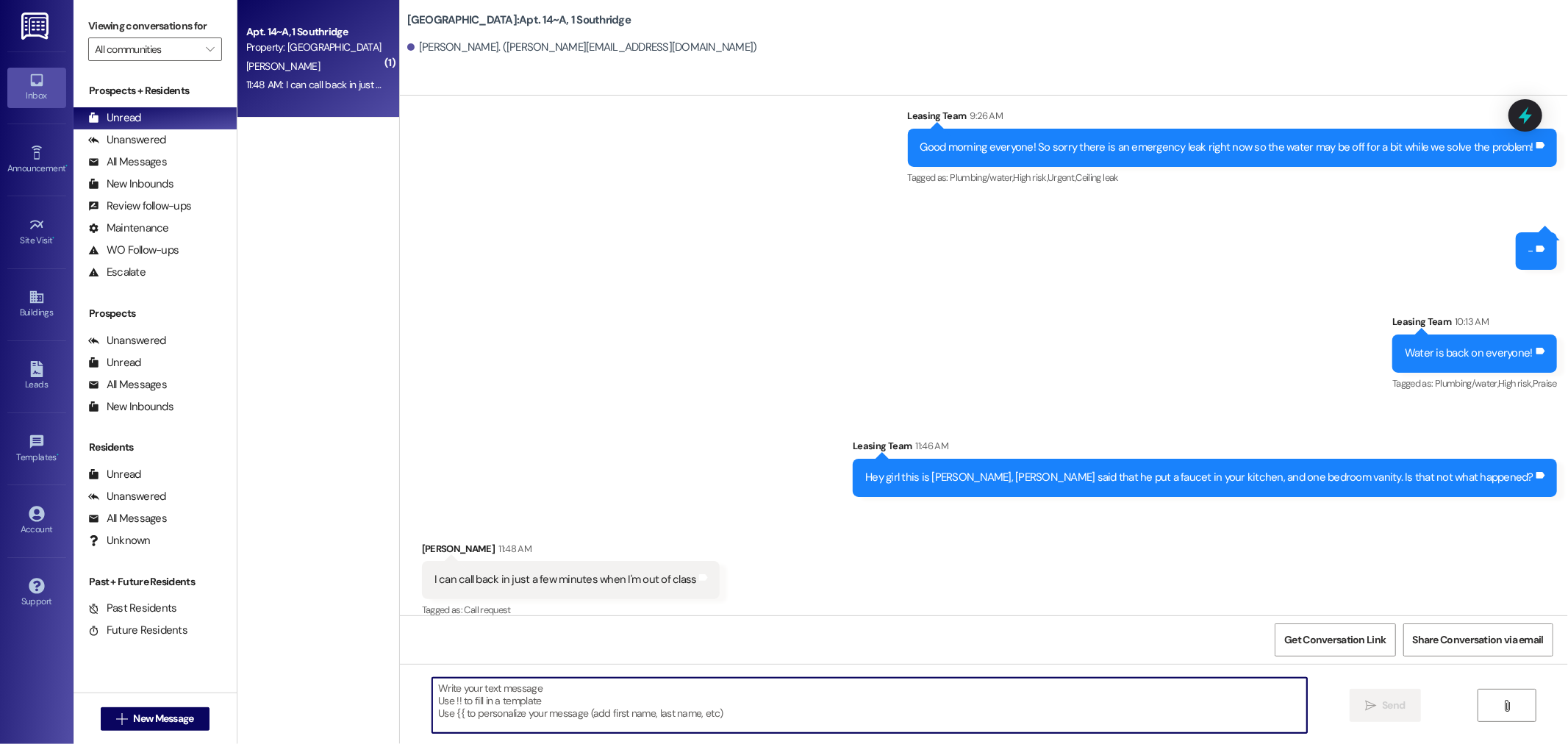
click at [485, 715] on textarea at bounding box center [869, 704] width 875 height 55
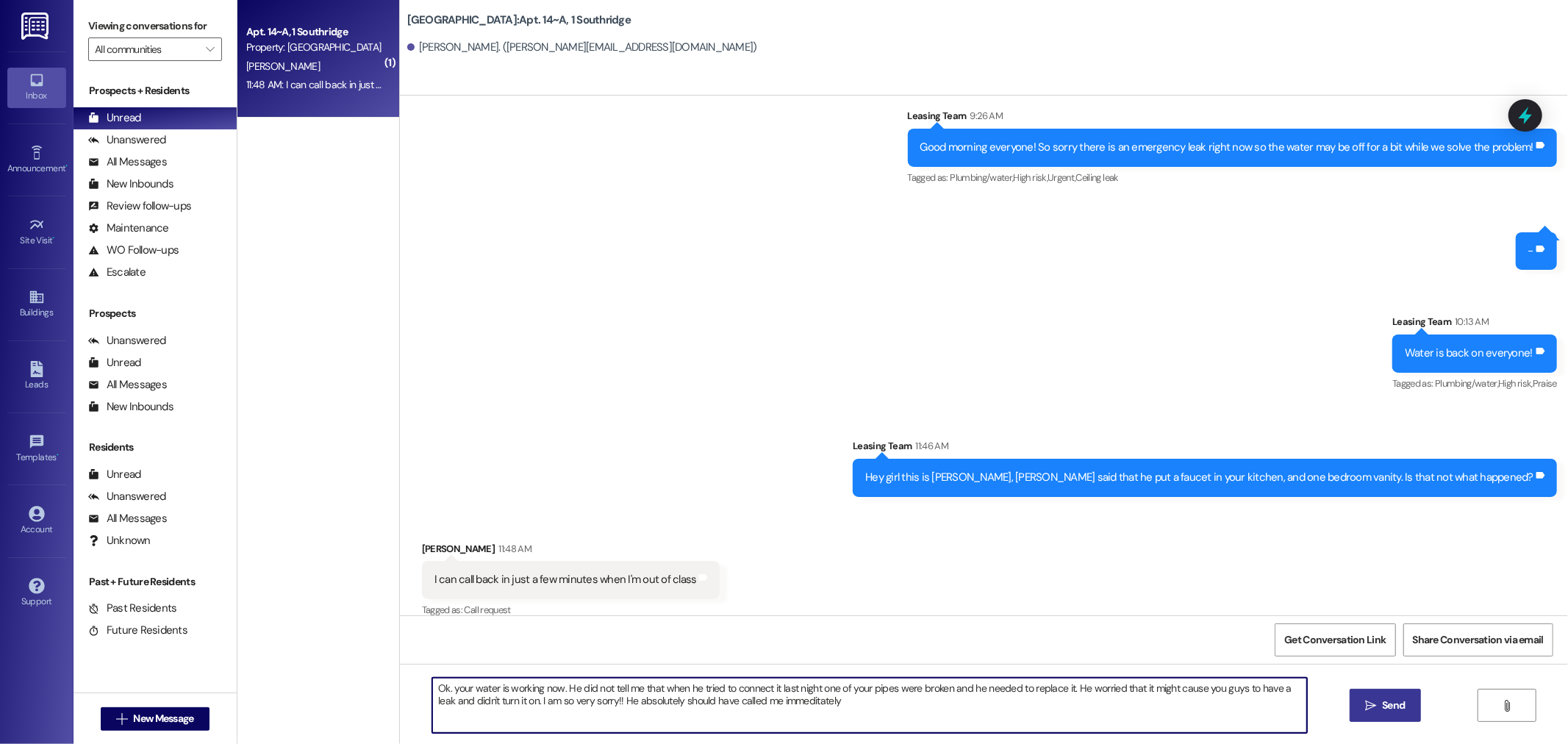
click at [782, 700] on textarea "Ok. your water is working now. He did not tell me that when he tried to connect…" at bounding box center [869, 704] width 875 height 55
drag, startPoint x: 789, startPoint y: 703, endPoint x: 1052, endPoint y: 714, distance: 263.2
click at [1052, 714] on textarea "Ok. your water is working now. He did not tell me that when he tried to connect…" at bounding box center [869, 704] width 875 height 55
type textarea "Ok. your water is working now. He did not tell me that when he tried to connect…"
drag, startPoint x: 1016, startPoint y: 703, endPoint x: 410, endPoint y: 689, distance: 606.2
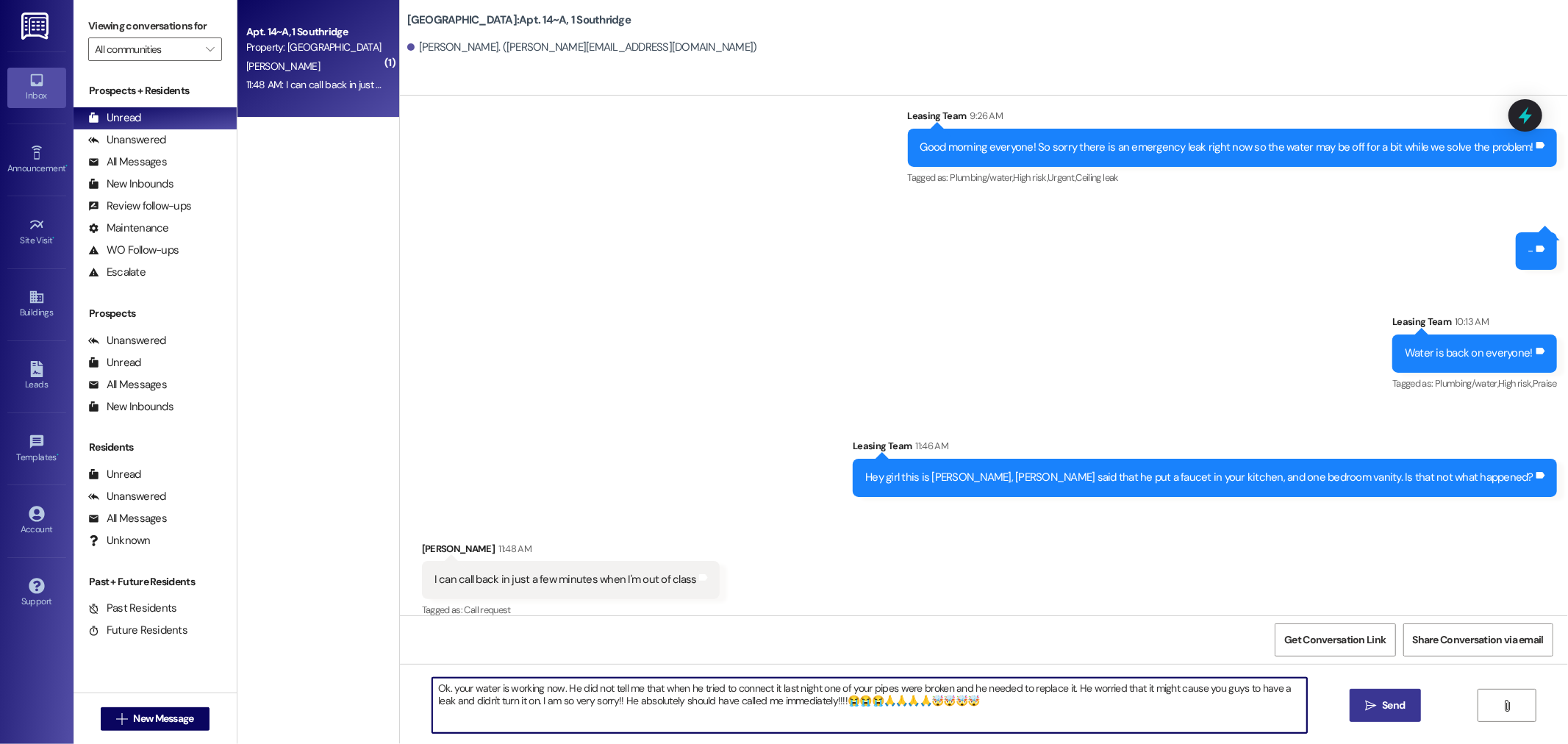
click at [410, 689] on div "Ok. your water is working now. He did not tell me that when he tried to connect…" at bounding box center [984, 718] width 1168 height 110
click at [1201, 719] on textarea "Ok. your water is working now. He did not tell me that when he tried to connect…" at bounding box center [869, 704] width 875 height 55
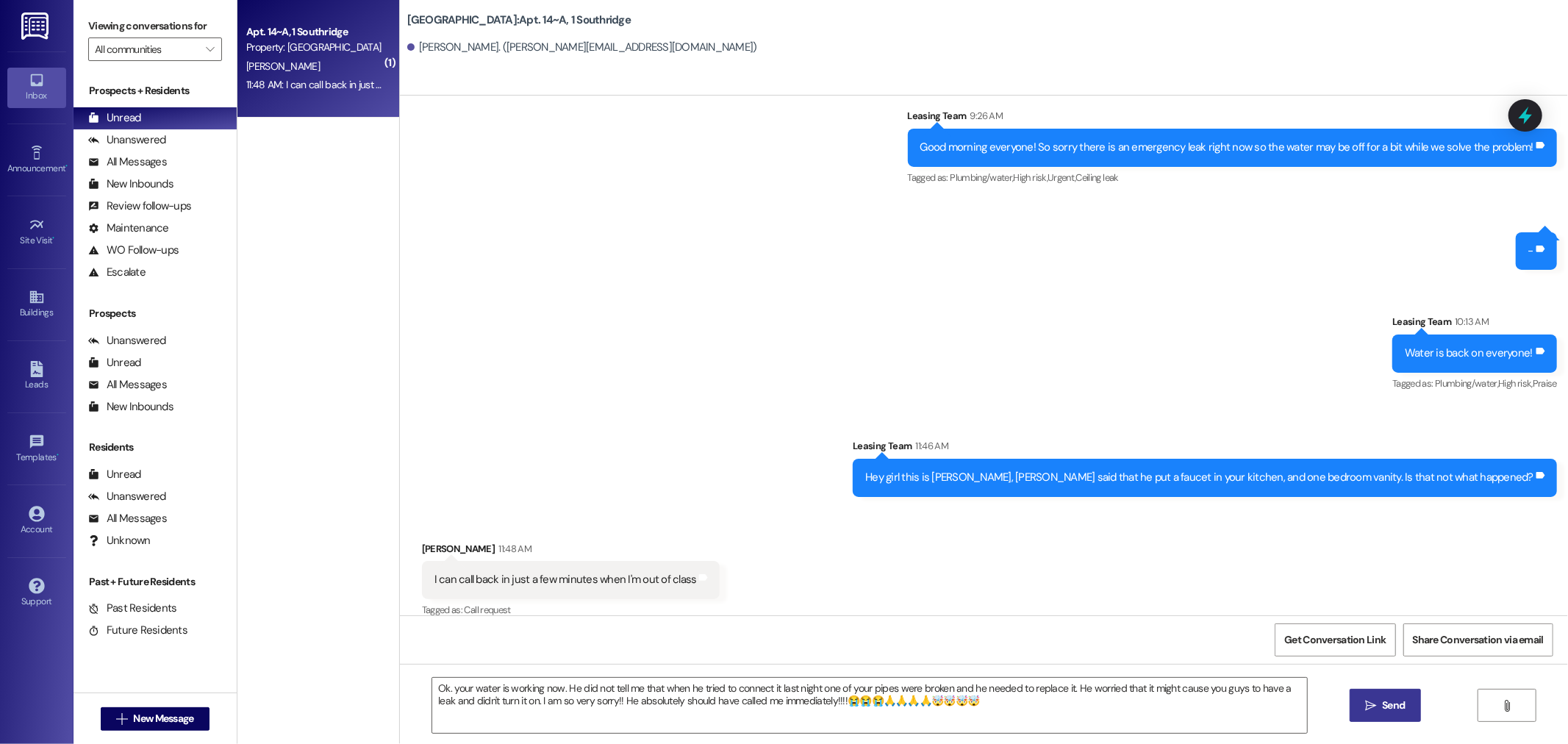
click at [1379, 707] on span "Send" at bounding box center [1394, 705] width 29 height 15
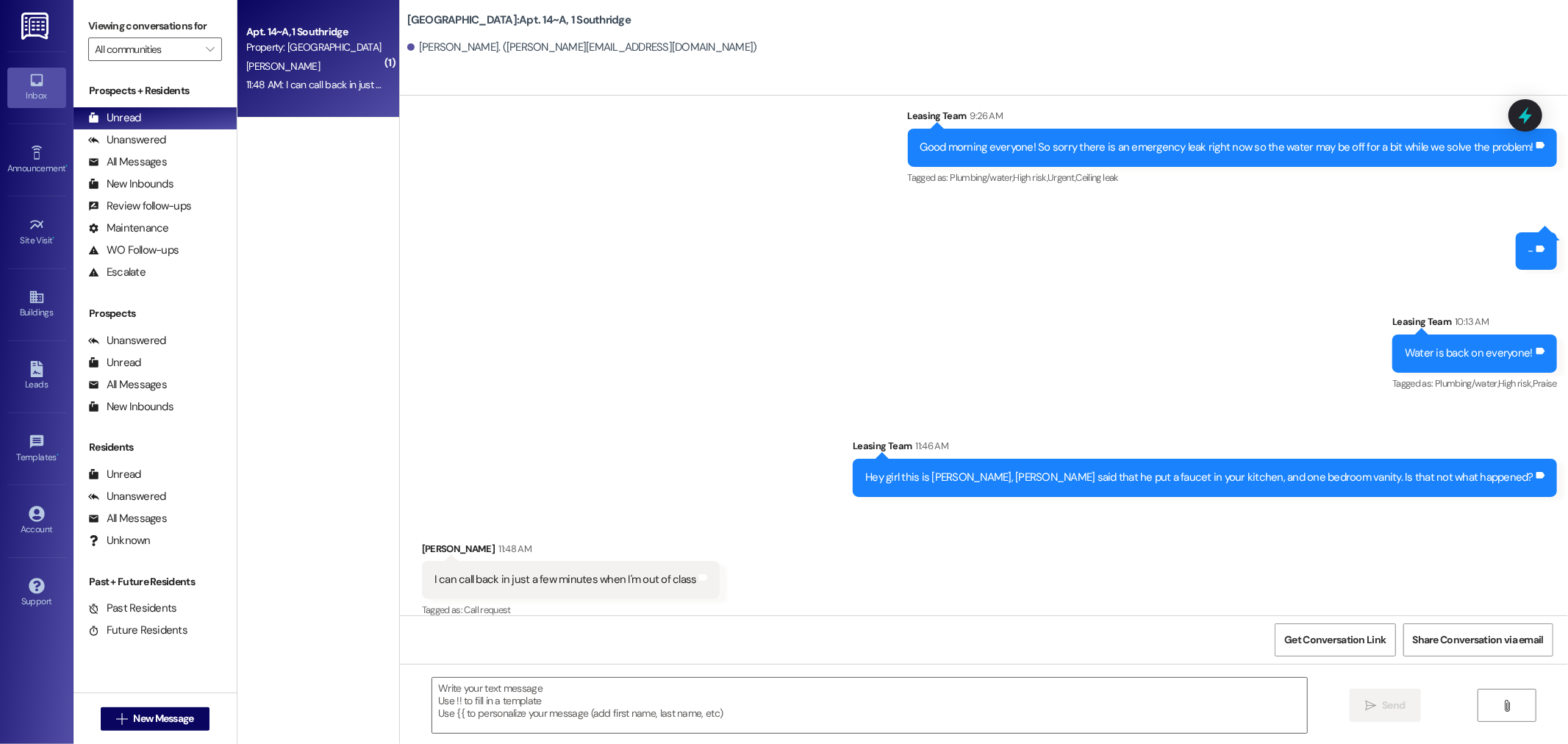
scroll to position [4461, 0]
click at [133, 718] on span "New Message" at bounding box center [163, 718] width 61 height 15
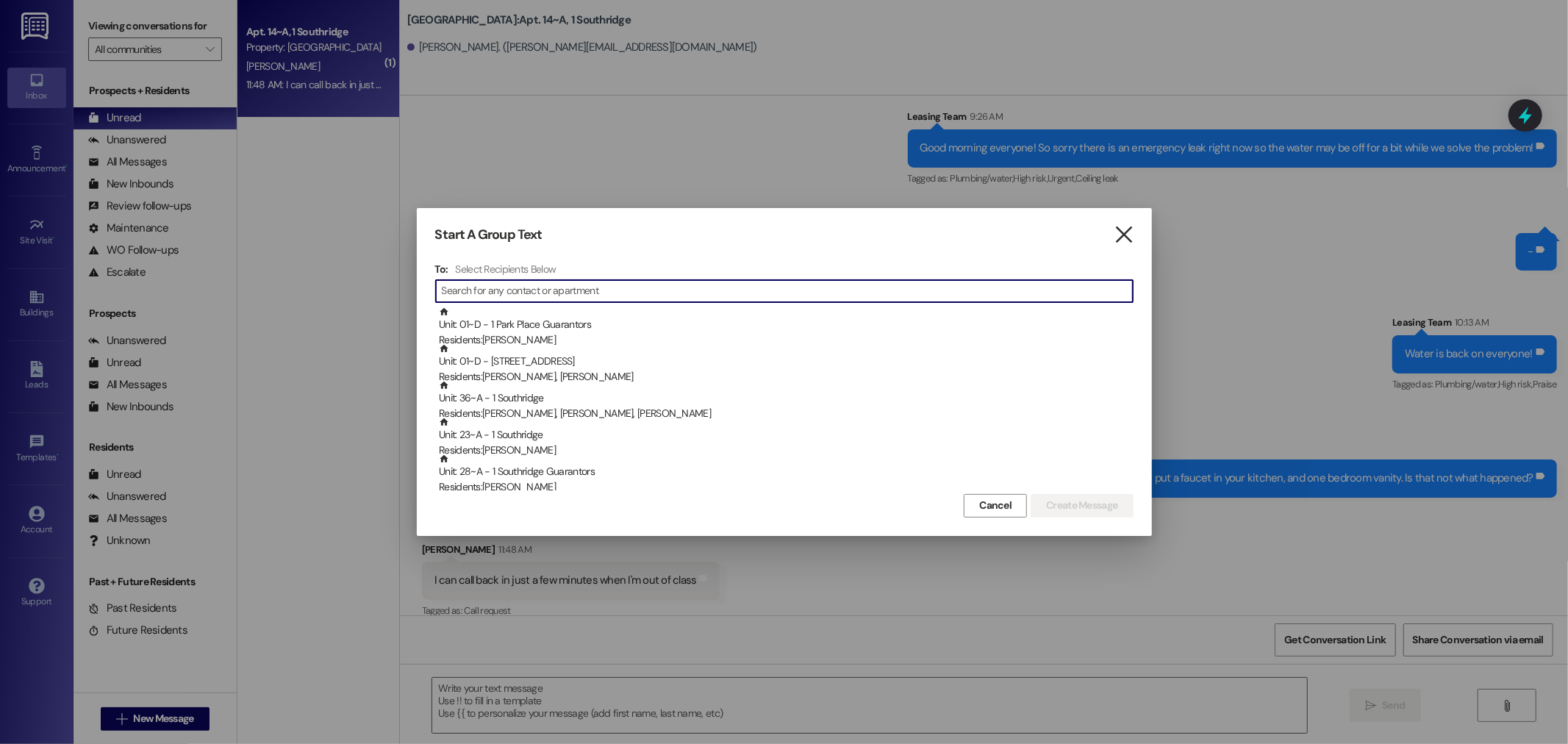
click at [1122, 231] on icon "" at bounding box center [1124, 235] width 20 height 15
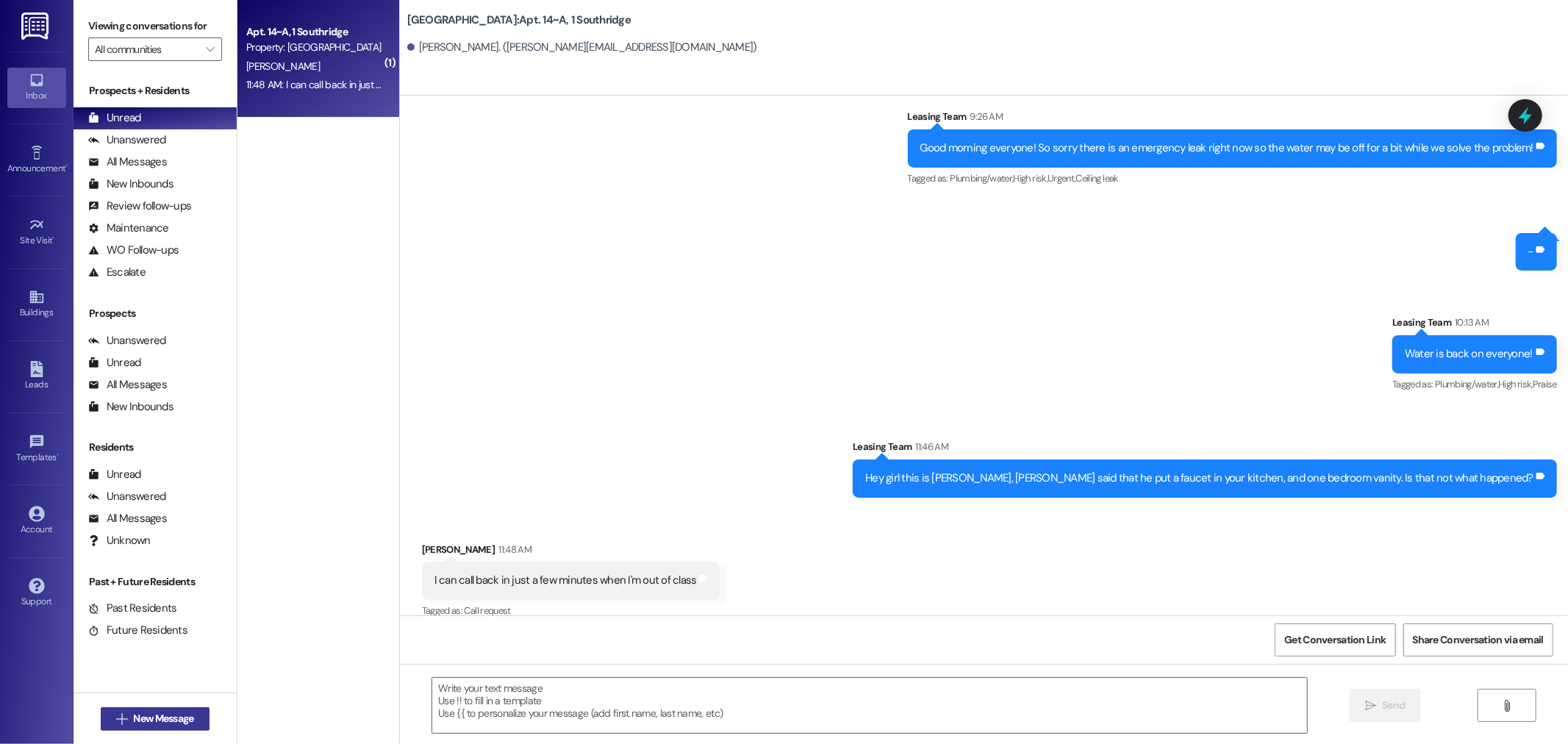
click at [133, 714] on span "New Message" at bounding box center [163, 718] width 61 height 15
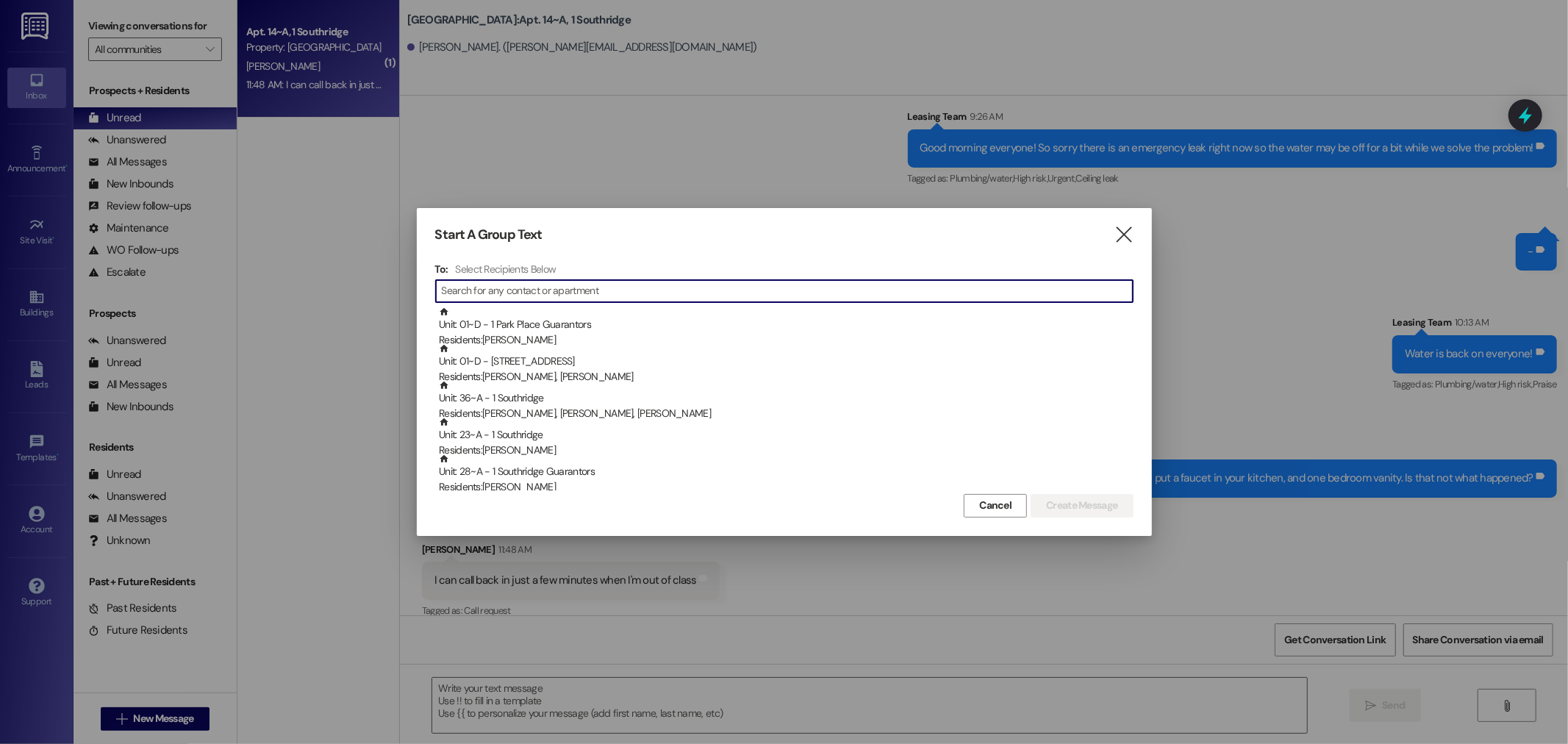
click at [469, 290] on input at bounding box center [787, 291] width 691 height 20
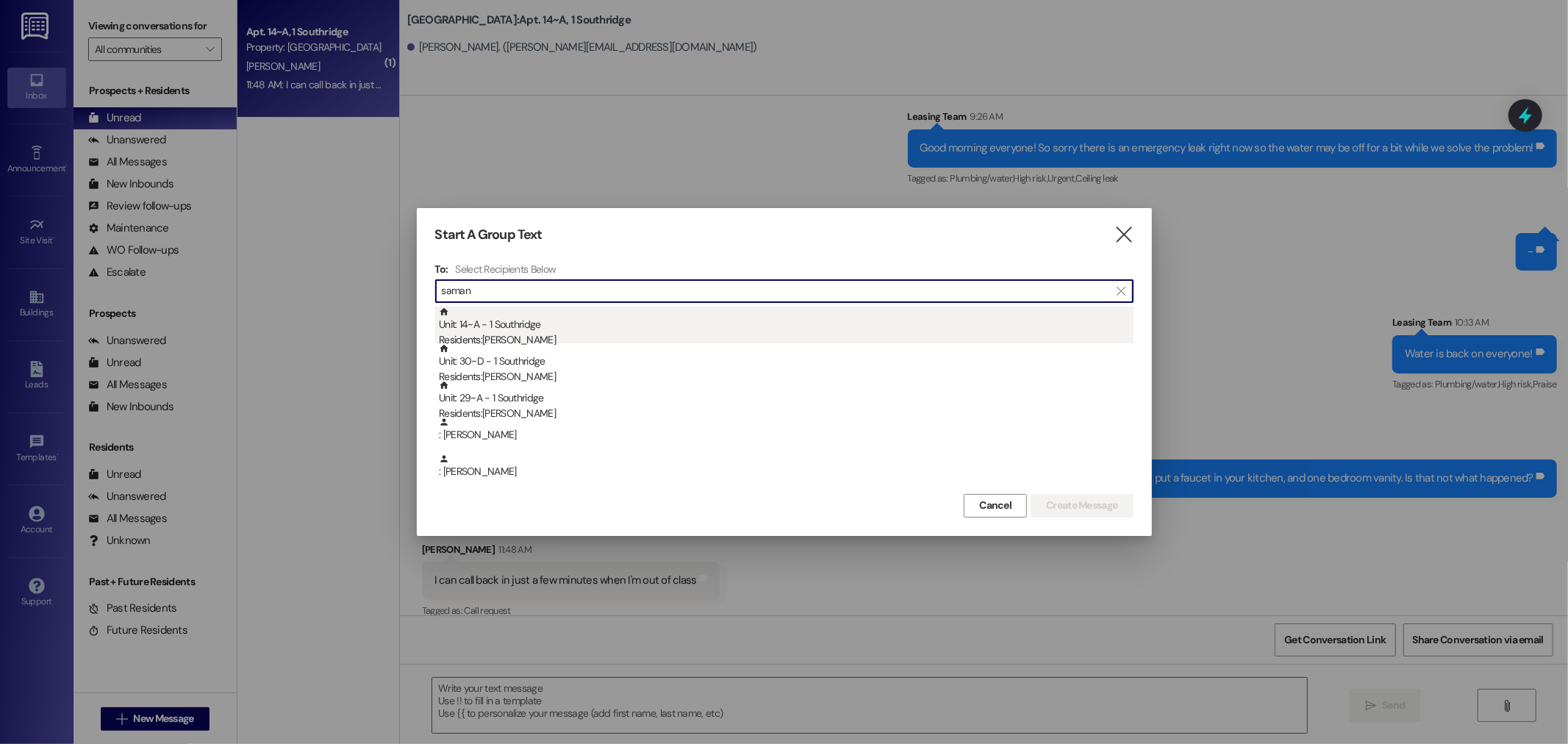
click at [493, 327] on div "Unit: 14~A - 1 Southridge Residents: [PERSON_NAME]" at bounding box center [786, 327] width 695 height 42
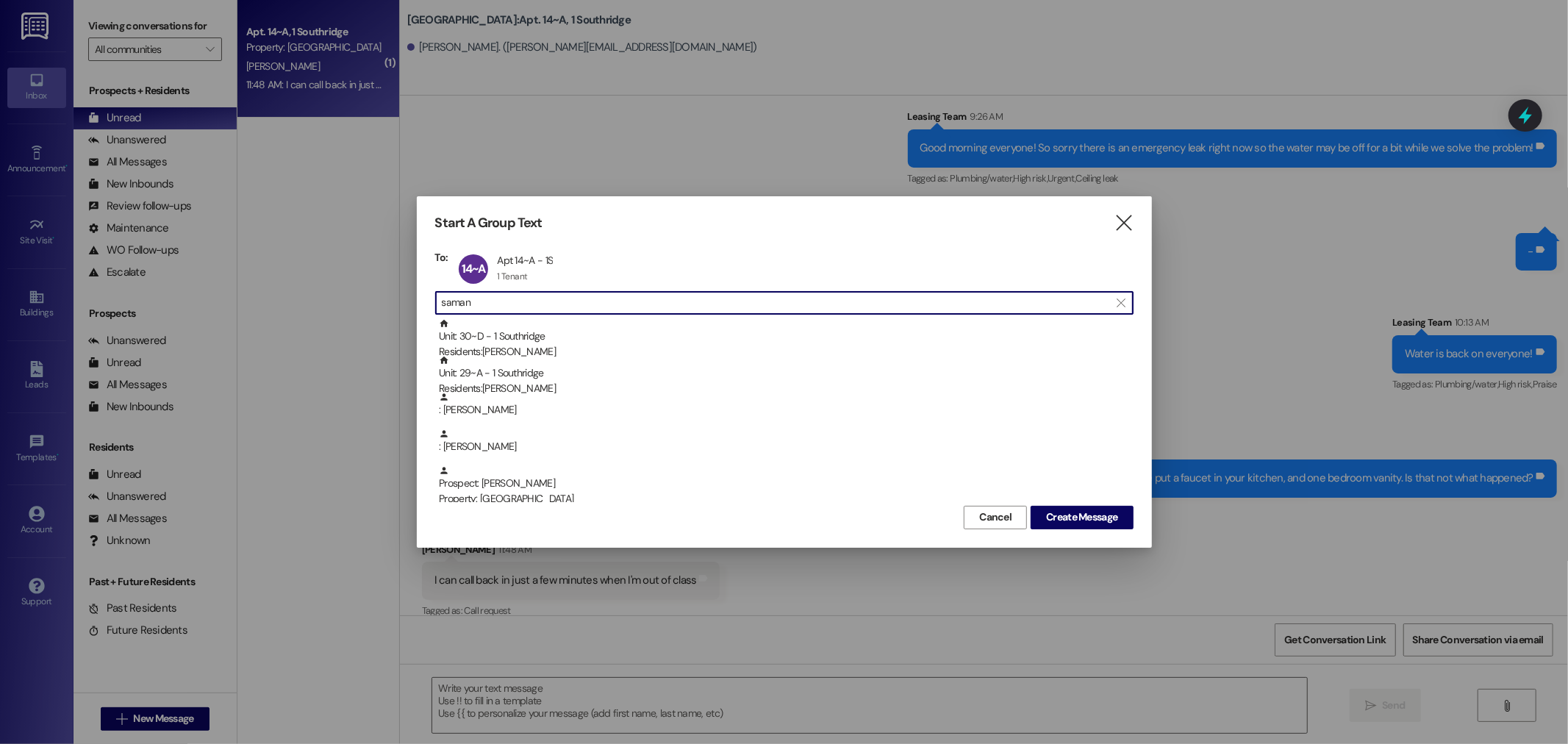
drag, startPoint x: 515, startPoint y: 305, endPoint x: 278, endPoint y: 281, distance: 238.2
click at [298, 303] on div "Start A Group Text  To: 14~A Apt 14~A - 1S Apt 14~A - 1S 1 Tenant 1 Tenant cli…" at bounding box center [784, 372] width 1568 height 744
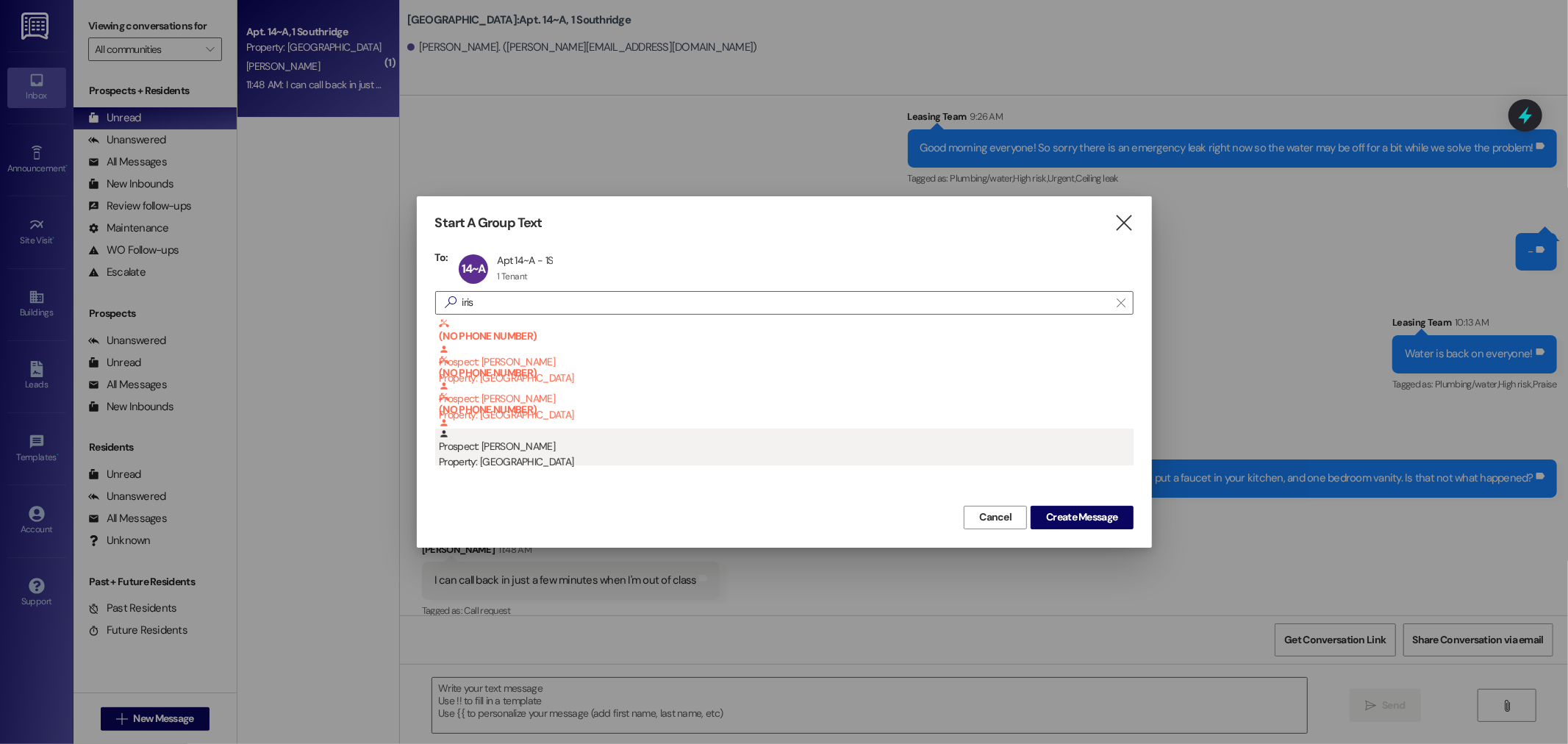
click at [472, 460] on div "Property: [GEOGRAPHIC_DATA]" at bounding box center [786, 462] width 695 height 15
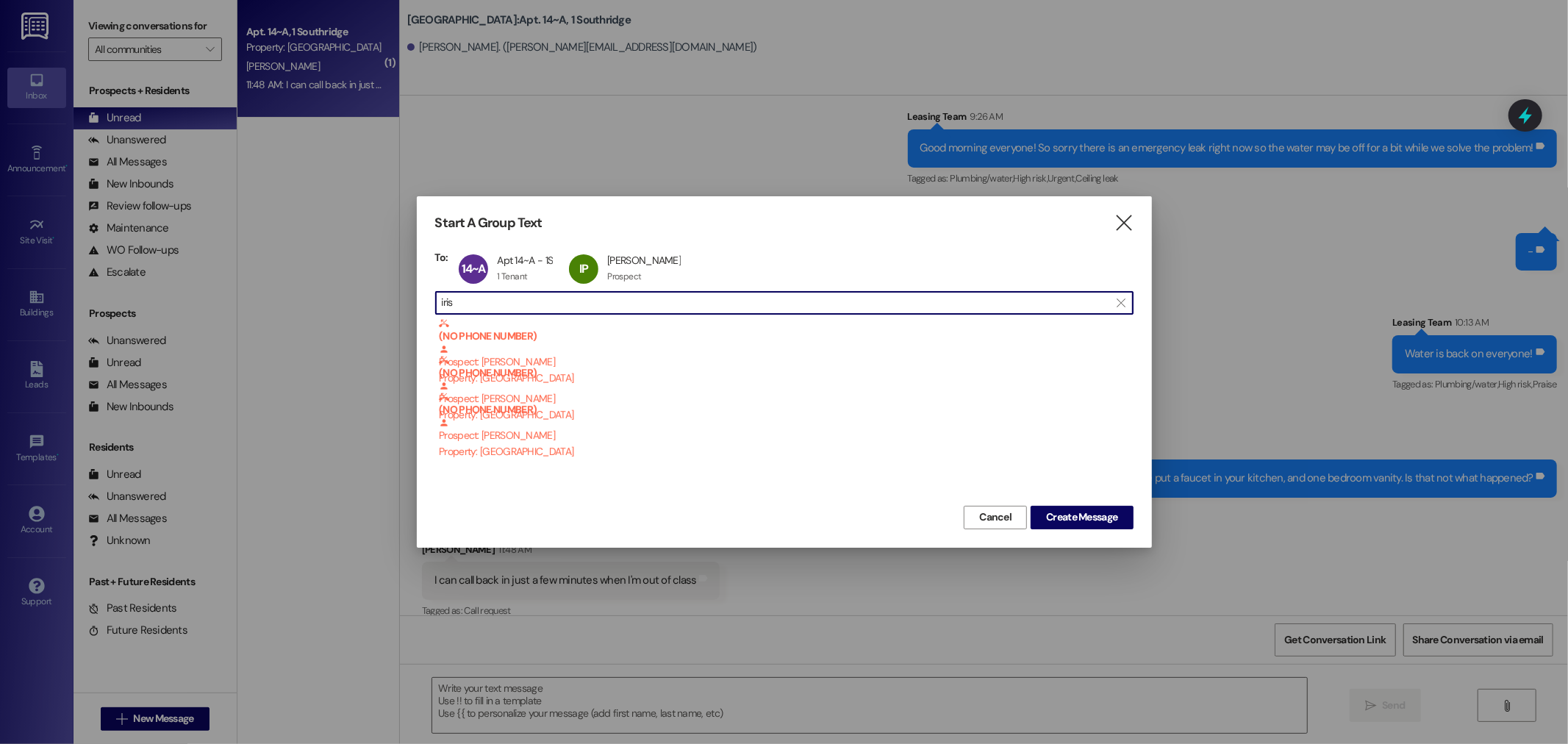
drag, startPoint x: 498, startPoint y: 305, endPoint x: 158, endPoint y: 246, distance: 345.1
click at [174, 262] on div "Start A Group Text  To: 14~A Apt 14~A - 1S Apt 14~A - 1S 1 Tenant 1 Tenant cli…" at bounding box center [784, 372] width 1568 height 744
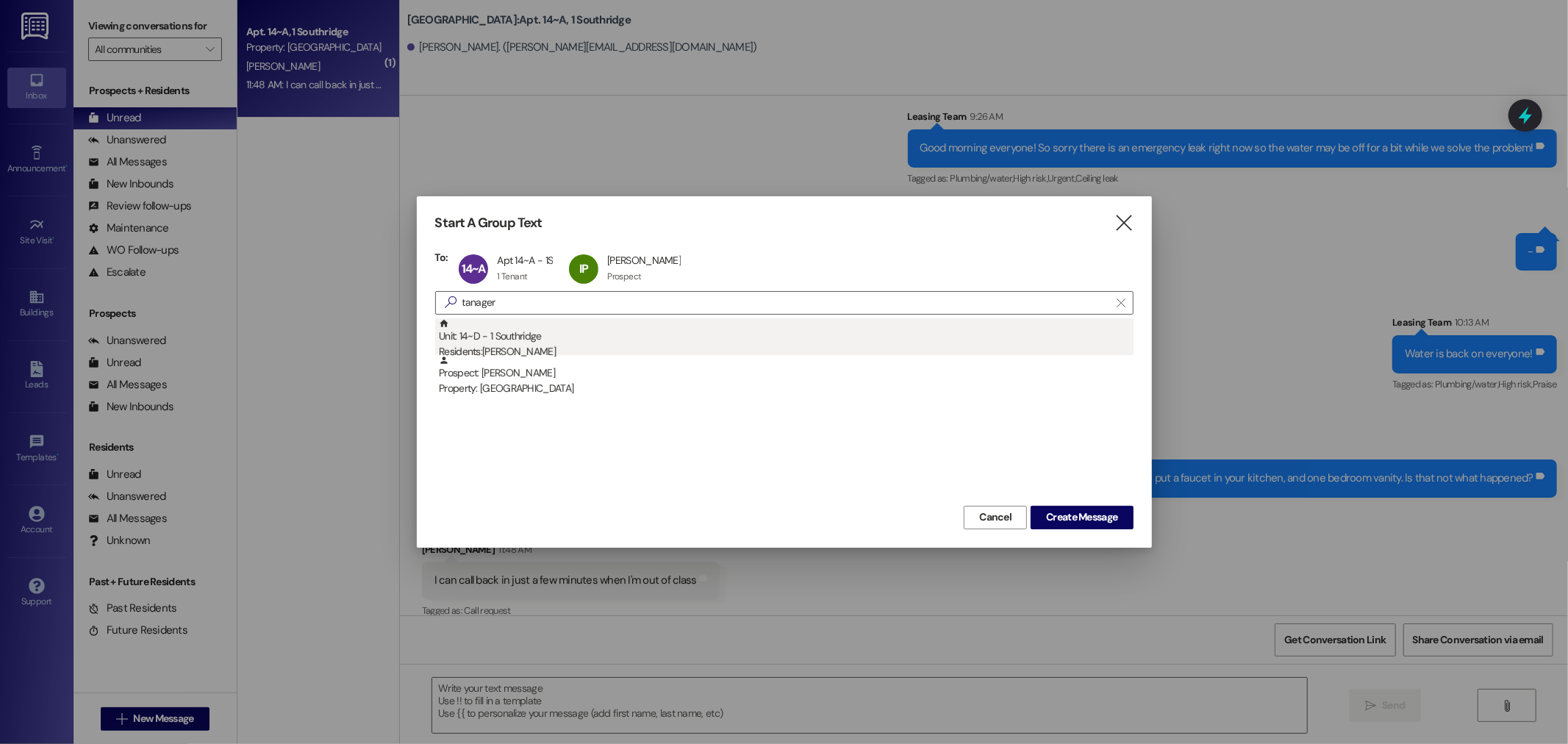
click at [502, 344] on div "Residents: [PERSON_NAME]" at bounding box center [786, 352] width 695 height 15
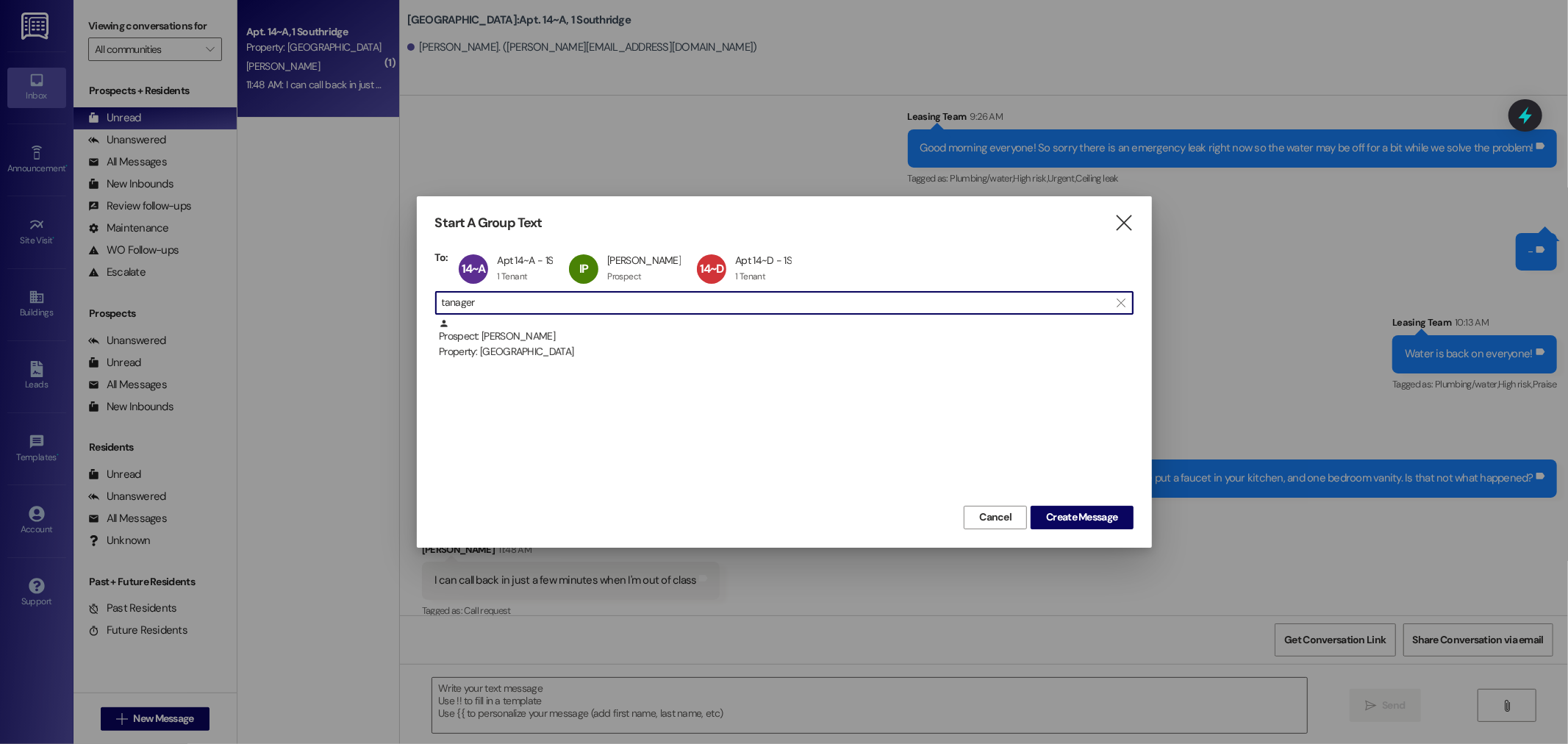
drag, startPoint x: 489, startPoint y: 302, endPoint x: 239, endPoint y: 291, distance: 250.2
click at [241, 307] on div "Start A Group Text  To: 14~A Apt 14~A - 1S Apt 14~A - 1S 1 Tenant 1 Tenant cli…" at bounding box center [784, 372] width 1568 height 744
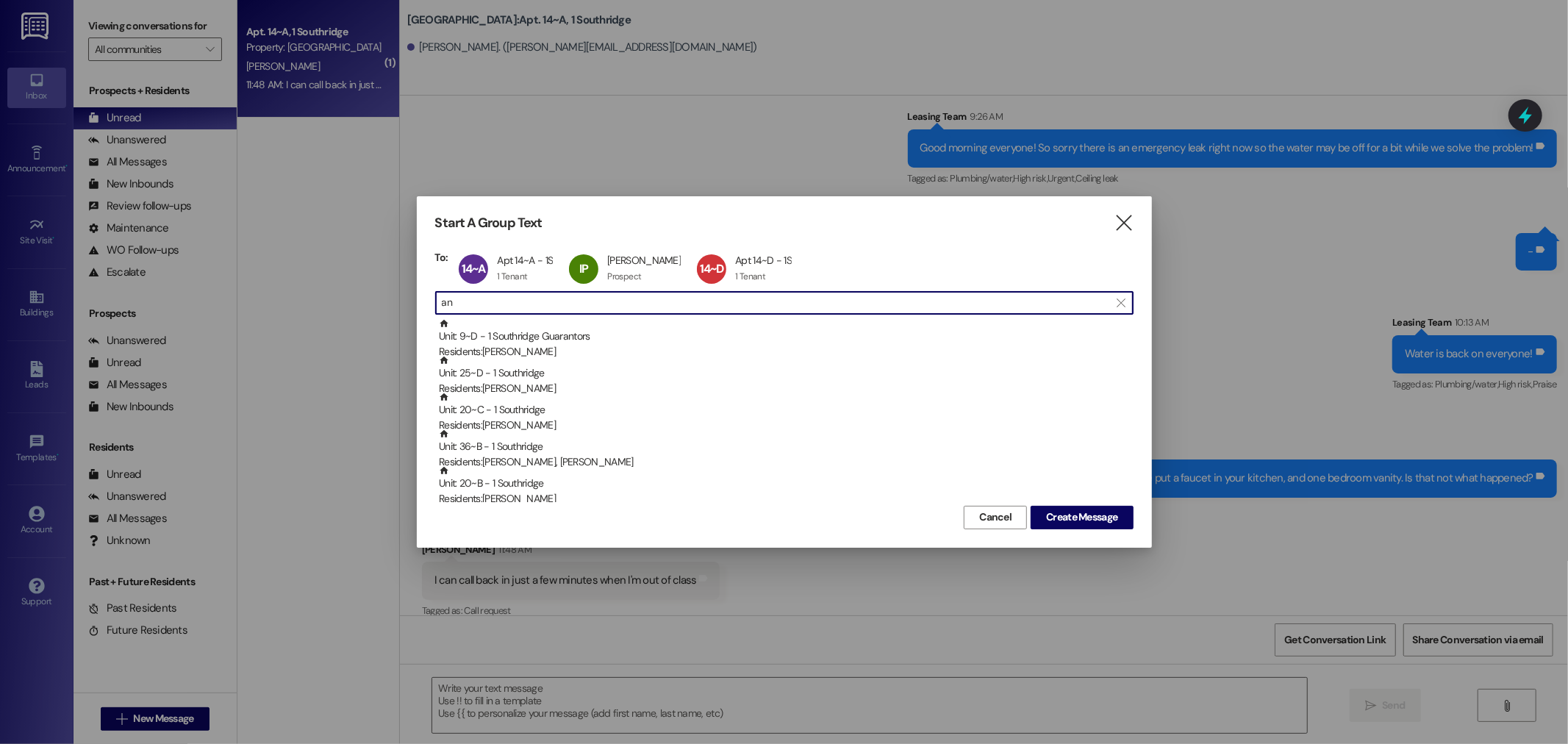
type input "a"
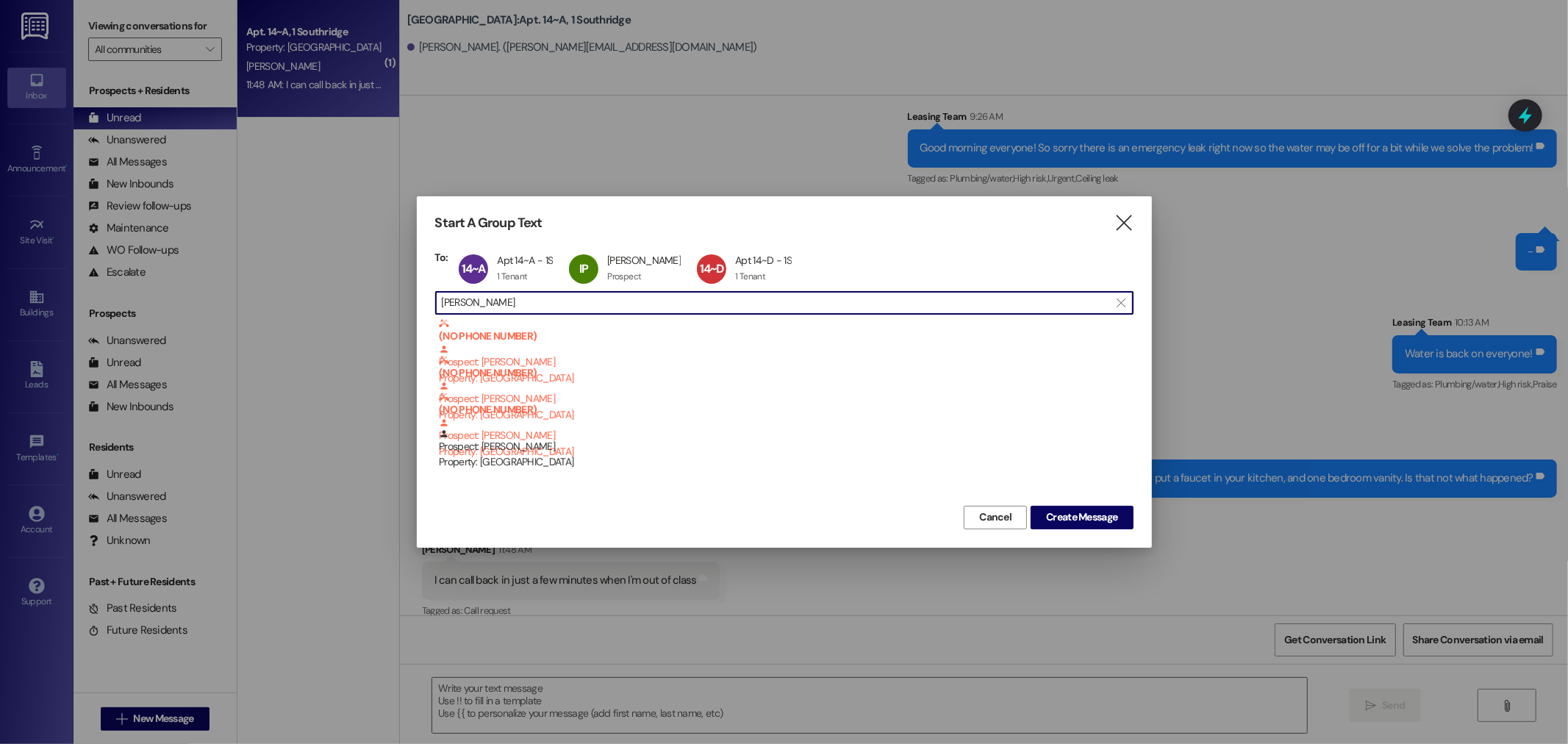
drag, startPoint x: 504, startPoint y: 306, endPoint x: 355, endPoint y: 288, distance: 150.1
click at [355, 288] on div "Start A Group Text  To: 14~A Apt 14~A - 1S Apt 14~A - 1S 1 Tenant 1 Tenant cli…" at bounding box center [784, 372] width 1568 height 744
type input "[PERSON_NAME]"
drag, startPoint x: 507, startPoint y: 303, endPoint x: 373, endPoint y: 298, distance: 134.1
click at [376, 298] on div "Start A Group Text  To: 14~A Apt 14~A - 1S Apt 14~A - 1S 1 Tenant 1 Tenant cli…" at bounding box center [784, 372] width 1568 height 744
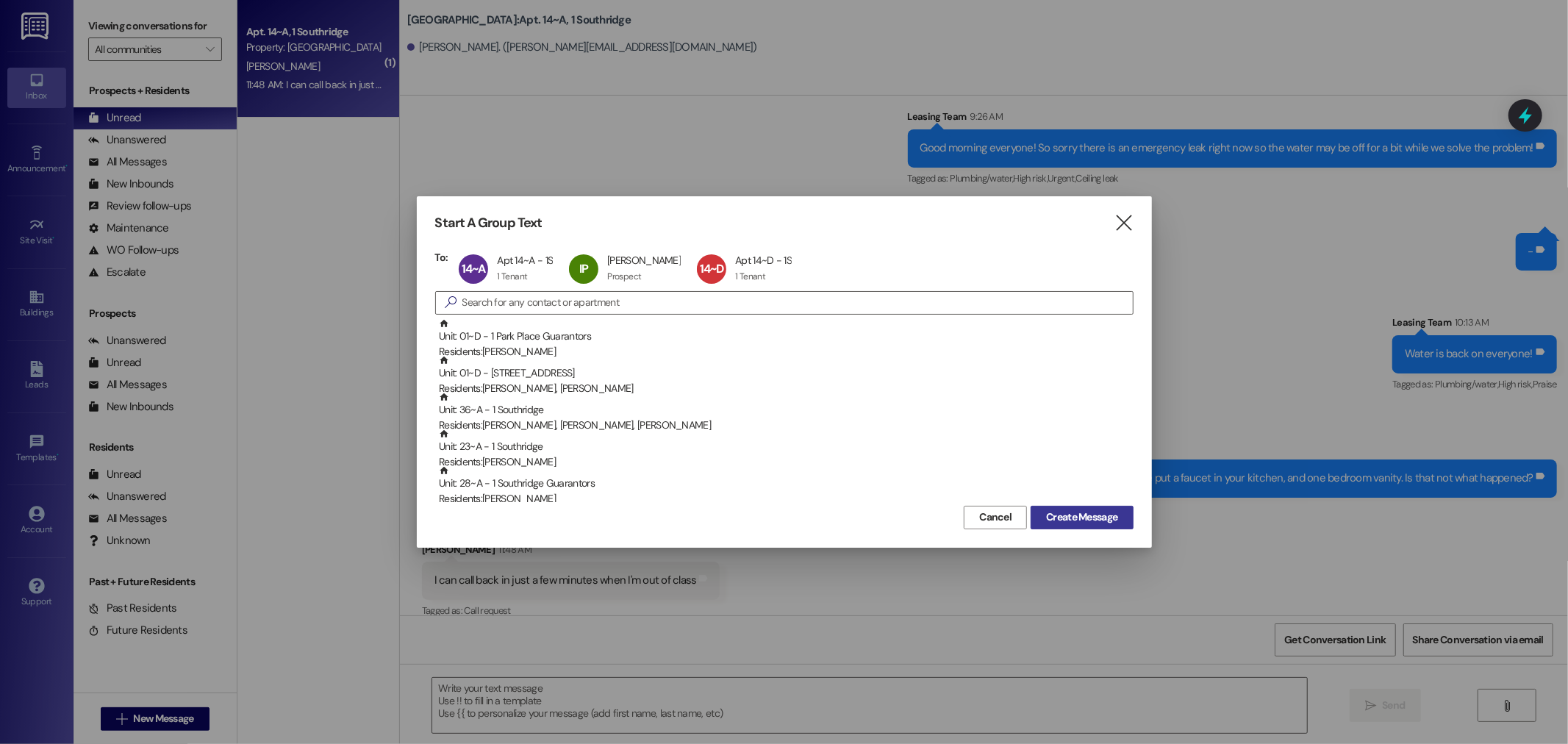
click at [1107, 518] on span "Create Message" at bounding box center [1081, 517] width 72 height 15
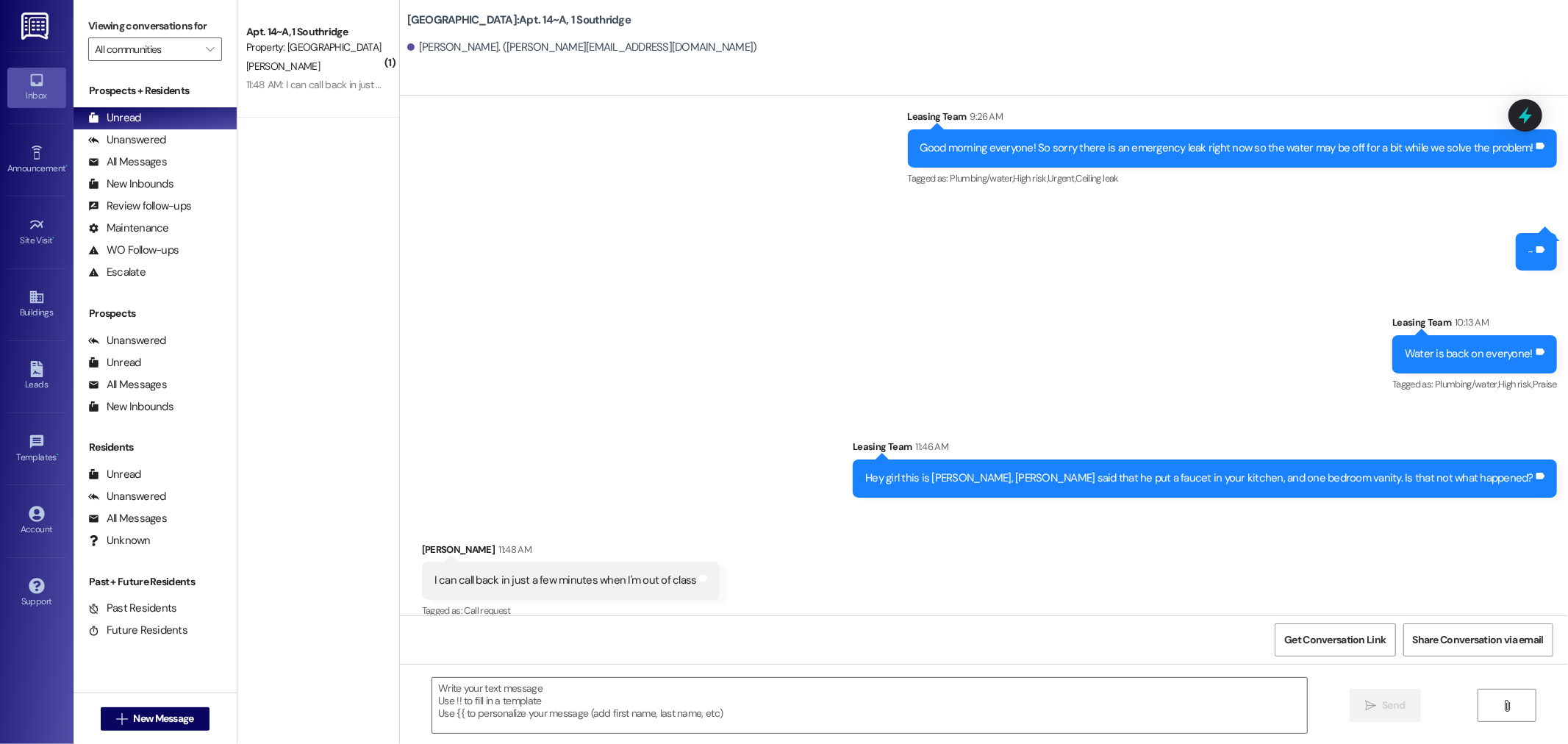
scroll to position [753, 0]
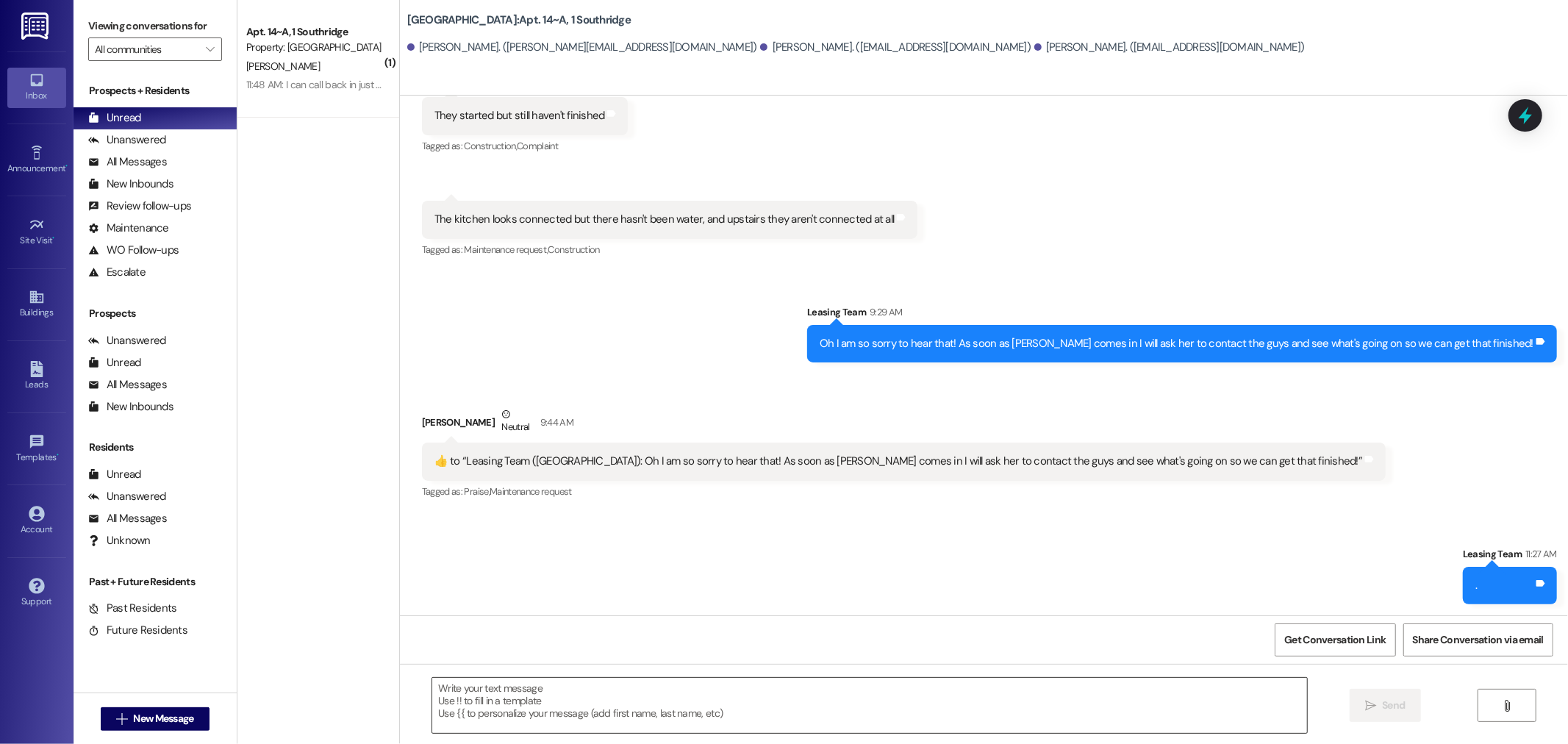
click at [444, 702] on textarea at bounding box center [869, 704] width 875 height 55
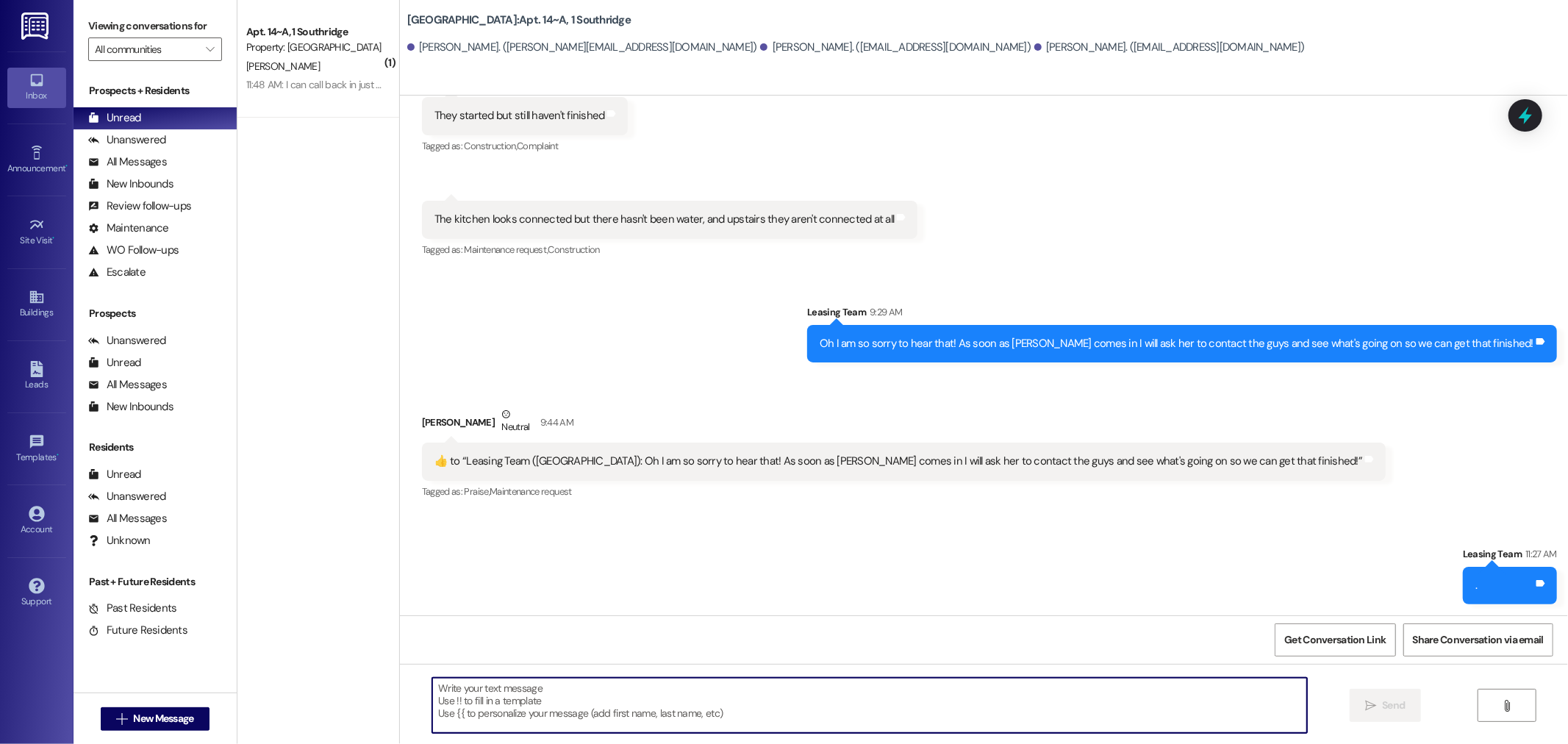
paste textarea "Ok. your water is working now. He did not tell me that when he tried to connect…"
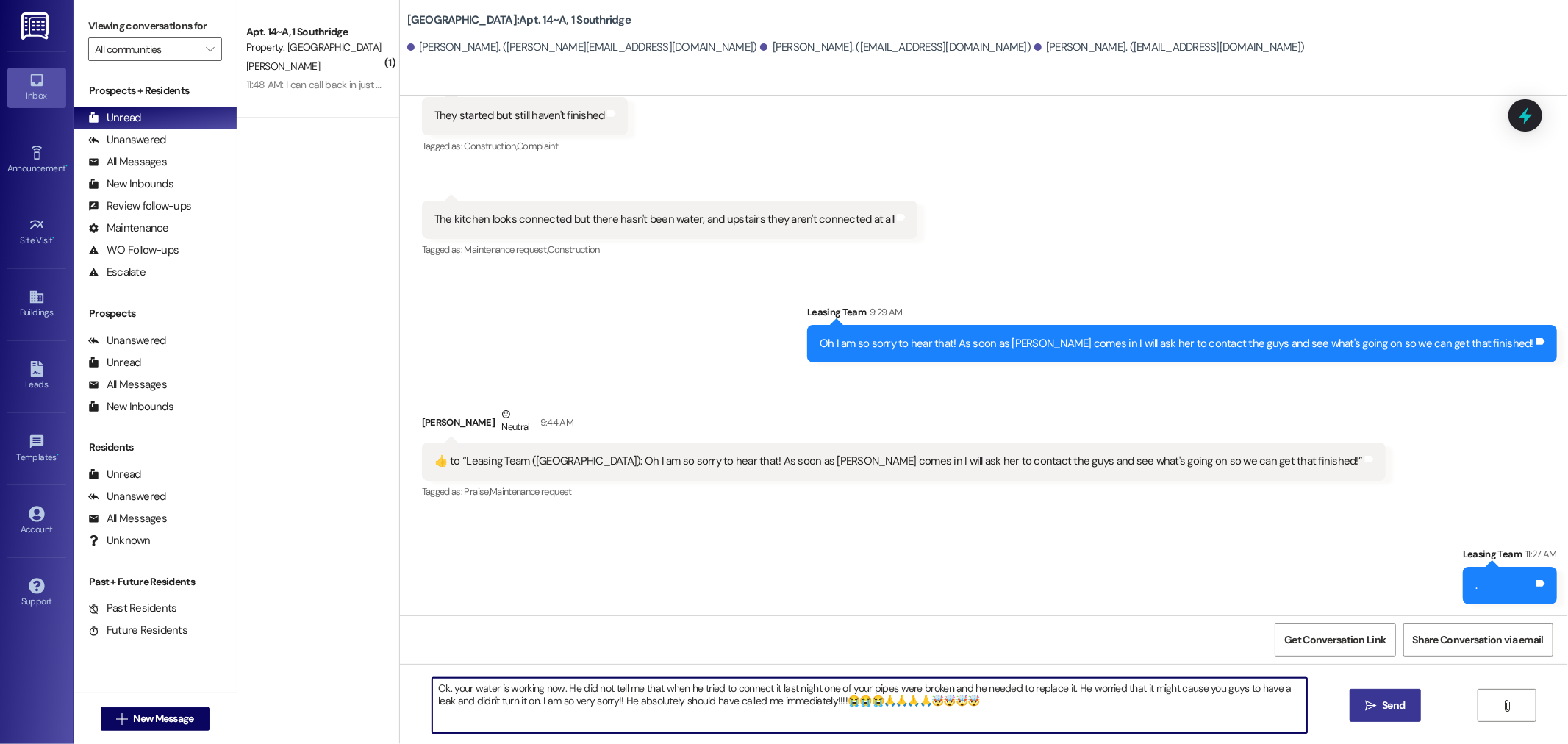
click at [432, 682] on textarea "Ok. your water is working now. He did not tell me that when he tried to connect…" at bounding box center [869, 704] width 875 height 55
type textarea "Hi friends, Ok. your water is working now. He did not tell me that when he trie…"
click at [1387, 701] on span "Send" at bounding box center [1393, 705] width 23 height 15
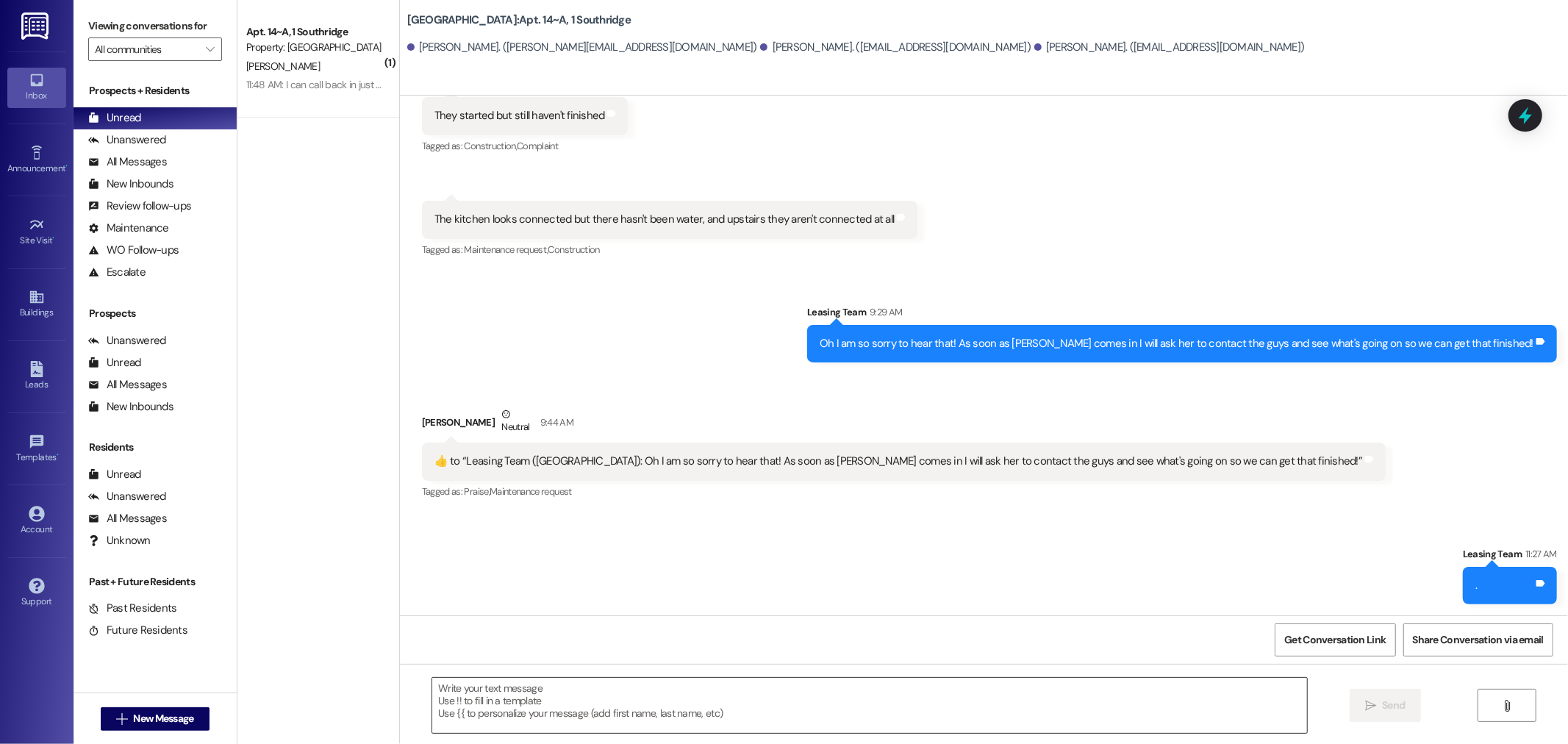
click at [469, 691] on textarea at bounding box center [869, 704] width 875 height 55
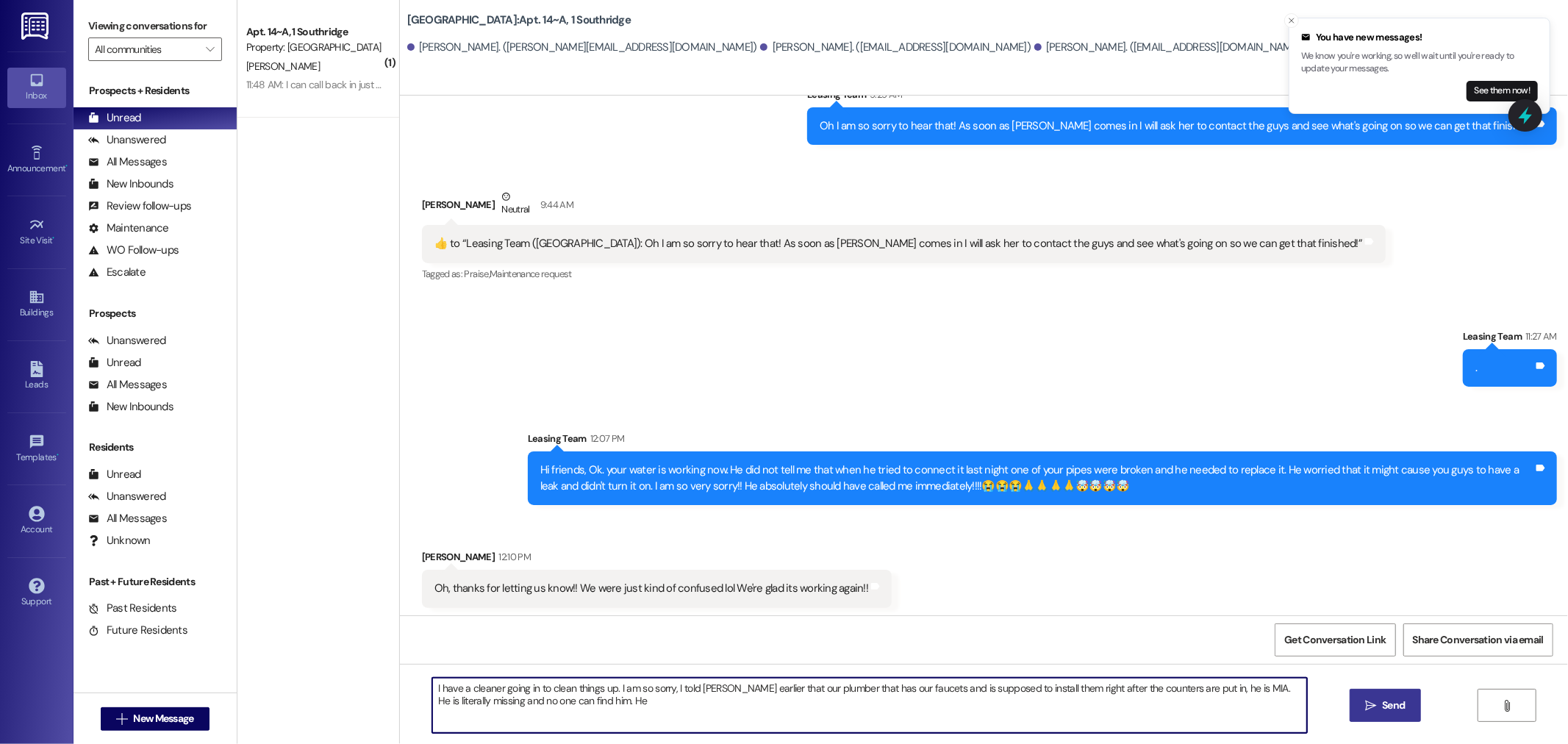
scroll to position [974, 0]
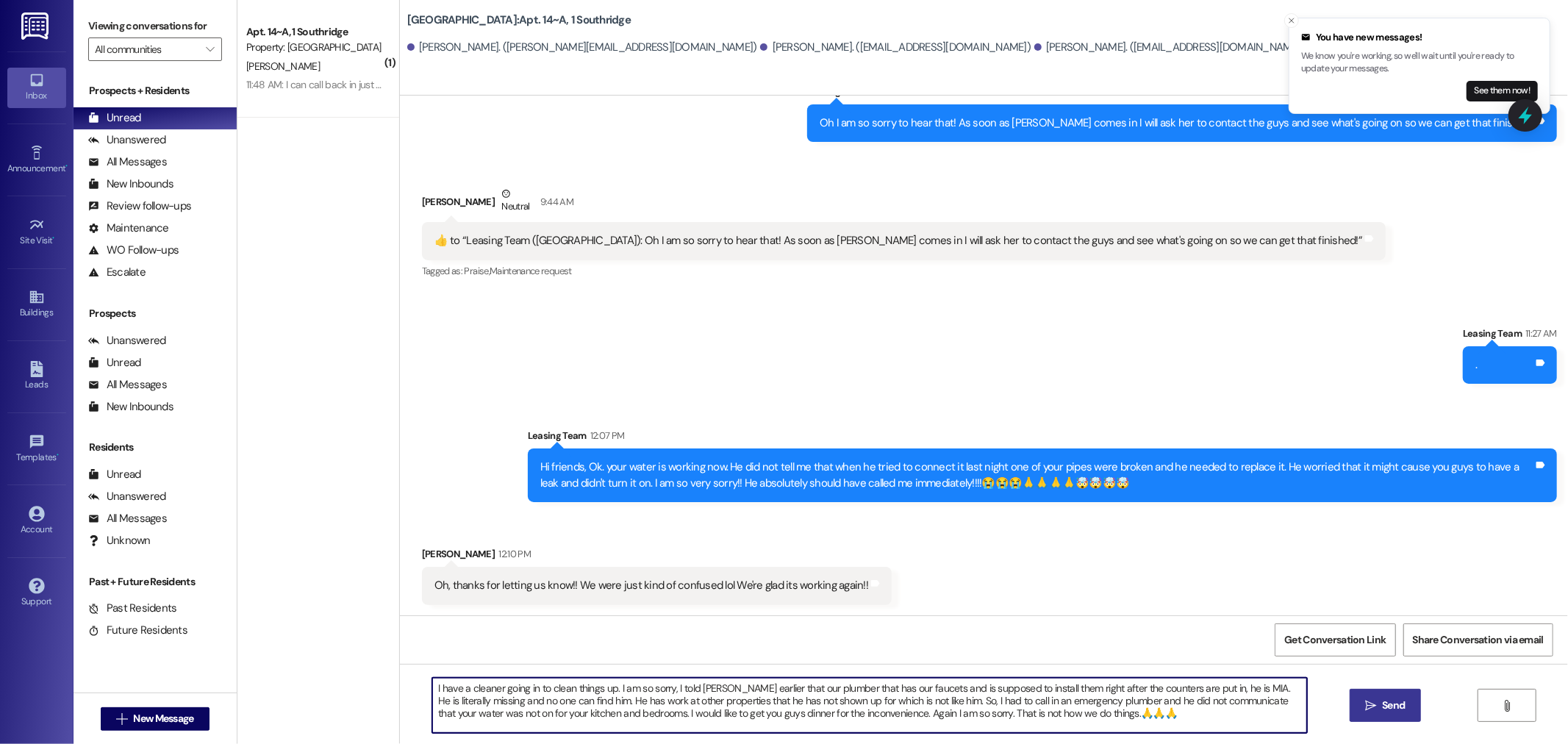
type textarea "I have a cleaner going in to clean things up. I am so sorry, I told [PERSON_NAM…"
click at [1379, 703] on span "Send" at bounding box center [1394, 705] width 29 height 15
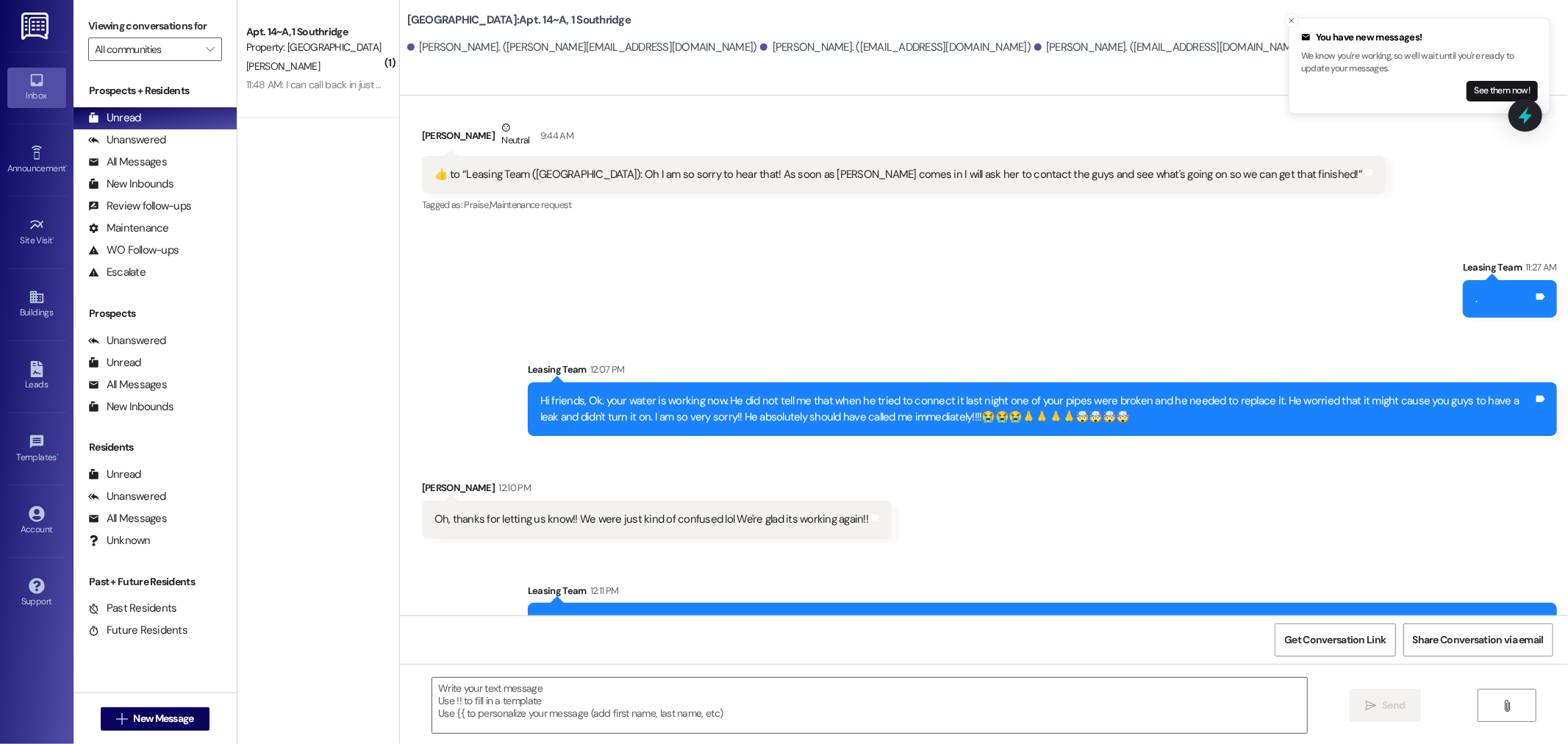
scroll to position [1108, 0]
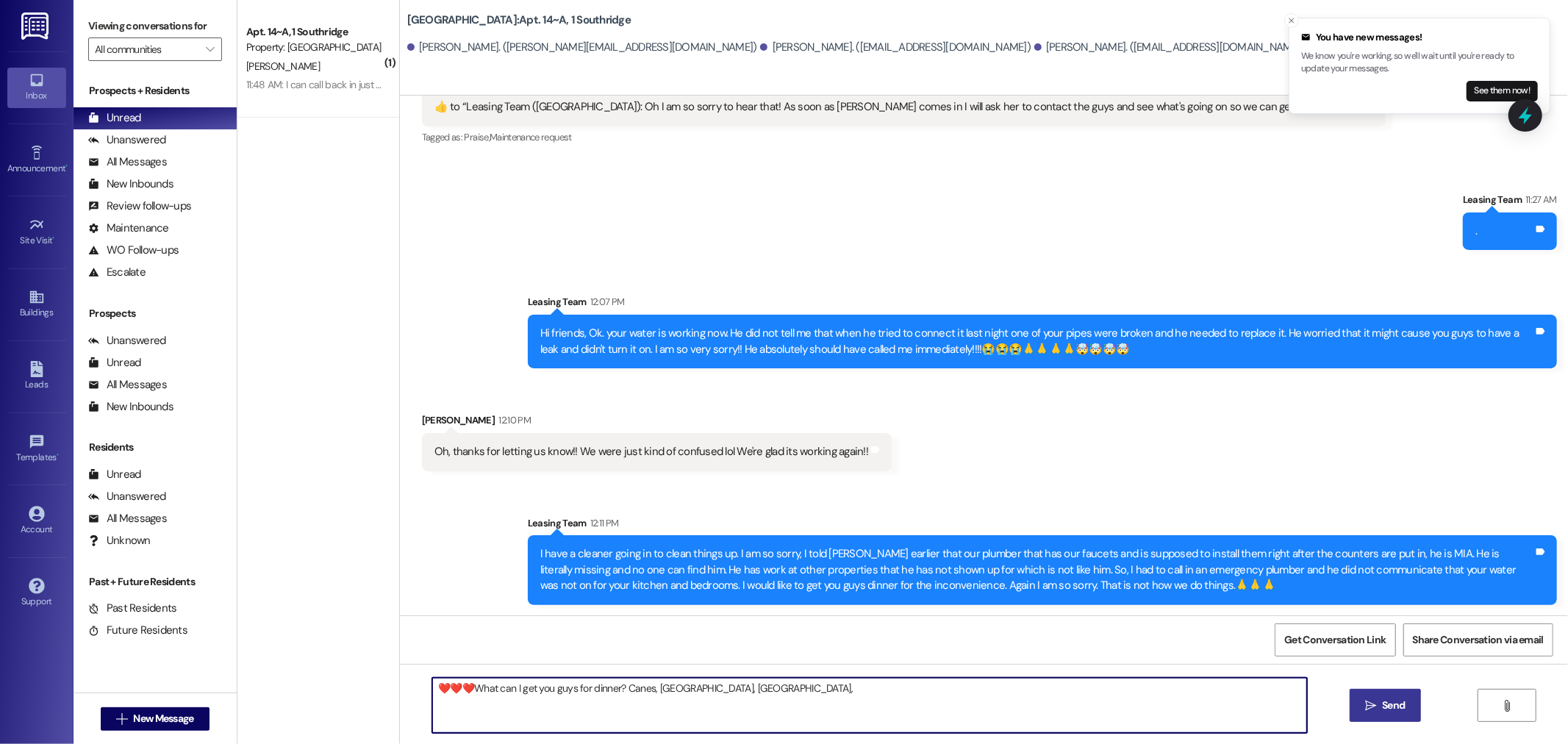
click at [656, 688] on textarea "❤️❤️❤️What can I get you guys for dinner? Canes, [GEOGRAPHIC_DATA], [GEOGRAPHIC…" at bounding box center [869, 704] width 875 height 55
click at [675, 688] on textarea "❤️❤️❤️What can I get you guys for dinner? Canes, [GEOGRAPHIC_DATA], [GEOGRAPHIC…" at bounding box center [869, 704] width 875 height 55
click at [678, 688] on textarea "❤️❤️❤️What can I get you guys for dinner? Canes, [GEOGRAPHIC_DATA], [GEOGRAPHIC…" at bounding box center [869, 704] width 875 height 55
click at [732, 688] on textarea "❤️❤️❤️What can I get you guys for dinner? Canes, [GEOGRAPHIC_DATA], [GEOGRAPHIC…" at bounding box center [869, 704] width 875 height 55
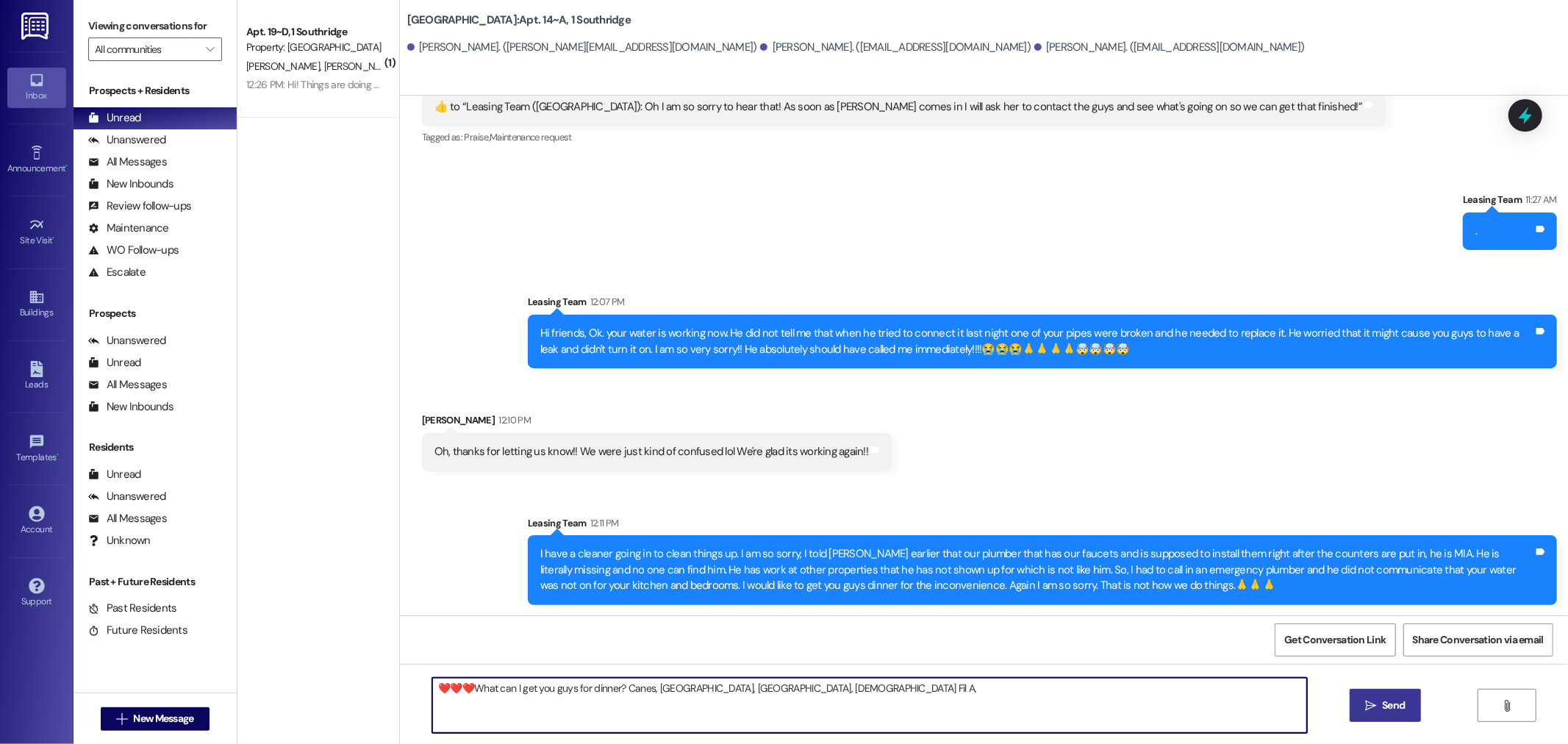
scroll to position [1242, 0]
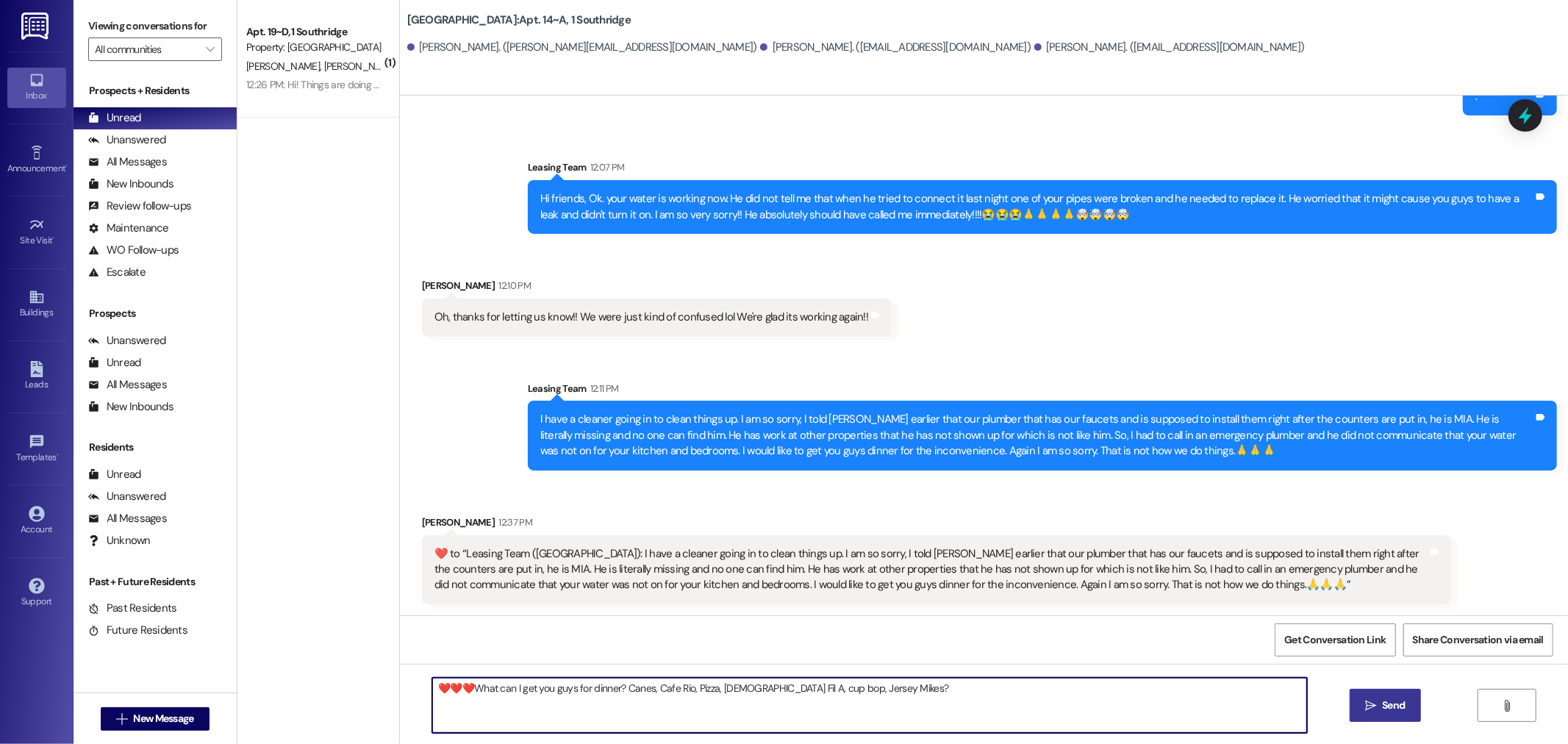
type textarea "❤️❤️❤️What can I get you guys for dinner? Canes, Cafe Rio, Pizza, [DEMOGRAPHIC_…"
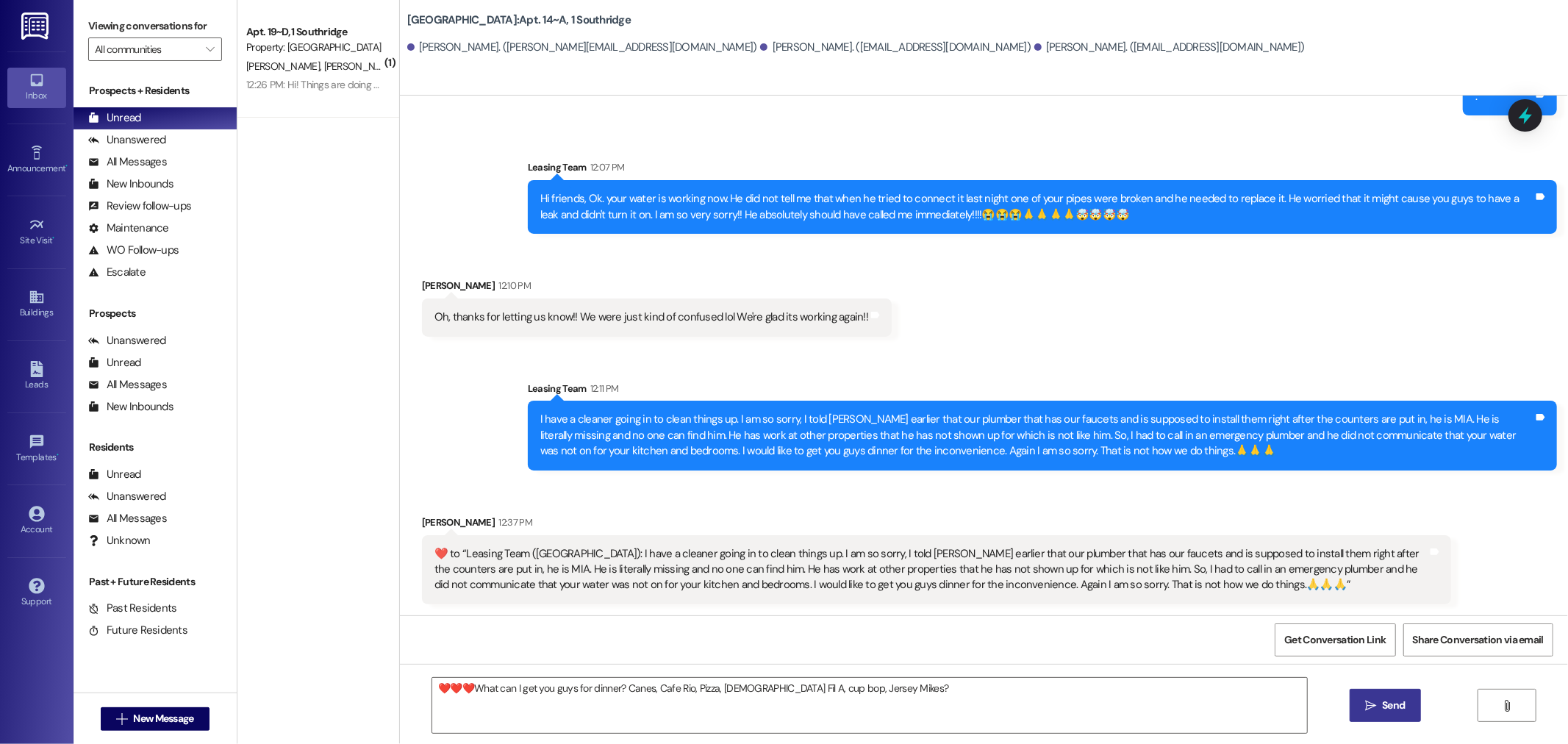
click at [1373, 702] on icon "" at bounding box center [1370, 705] width 11 height 12
